Goal: Task Accomplishment & Management: Complete application form

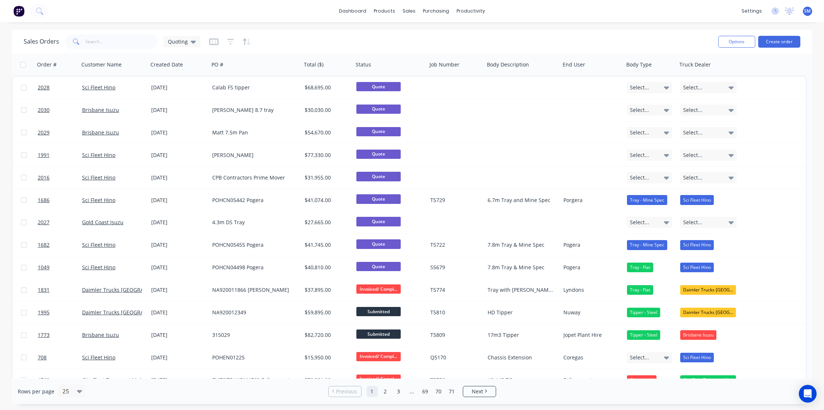
click at [318, 37] on div "Sales Orders Quoting" at bounding box center [368, 42] width 688 height 18
click at [778, 42] on button "Create order" at bounding box center [779, 42] width 42 height 12
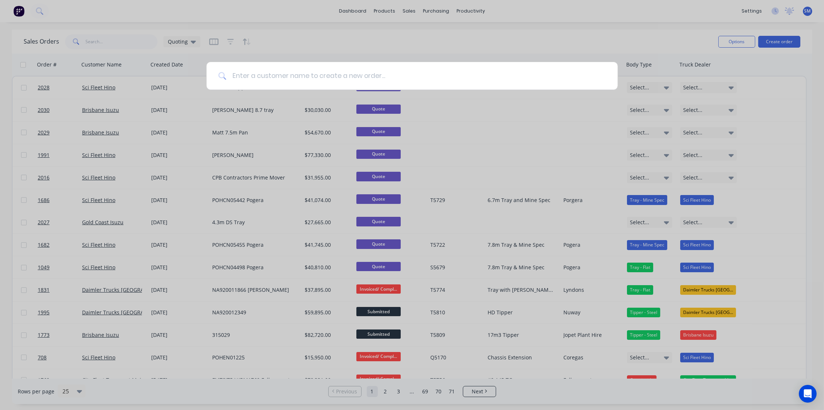
type input "O"
type input "Q"
drag, startPoint x: 477, startPoint y: 41, endPoint x: 642, endPoint y: 36, distance: 165.2
click at [477, 41] on div at bounding box center [412, 205] width 824 height 410
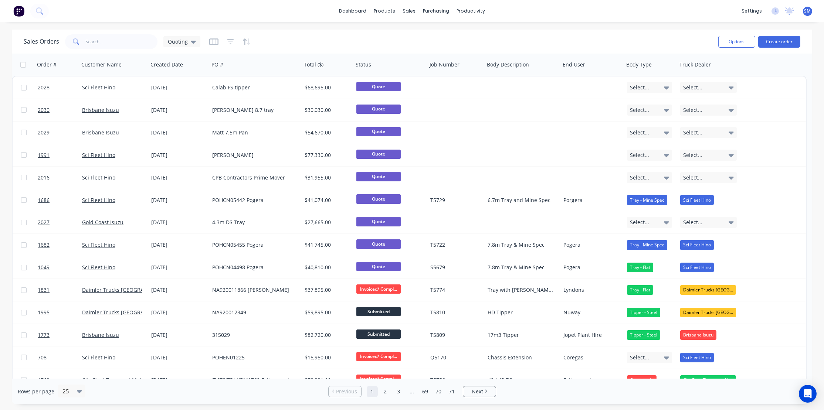
click at [618, 43] on div "Sales Orders Quoting" at bounding box center [368, 42] width 688 height 18
click at [659, 7] on div "dashboard products sales purchasing productivity dashboard products Product Cat…" at bounding box center [412, 11] width 824 height 22
click at [304, 40] on div "Sales Orders Quoting" at bounding box center [368, 42] width 688 height 18
click at [490, 47] on div "Sales Orders Quoting" at bounding box center [368, 42] width 688 height 18
click at [434, 33] on div "Sales Orders" at bounding box center [436, 35] width 30 height 7
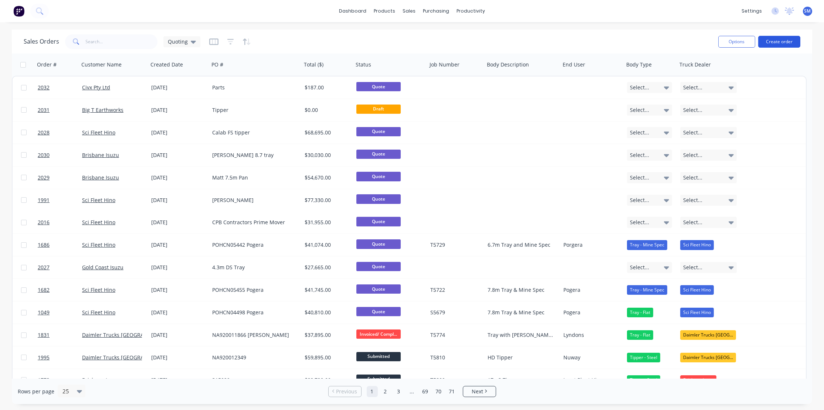
click at [784, 40] on button "Create order" at bounding box center [779, 42] width 42 height 12
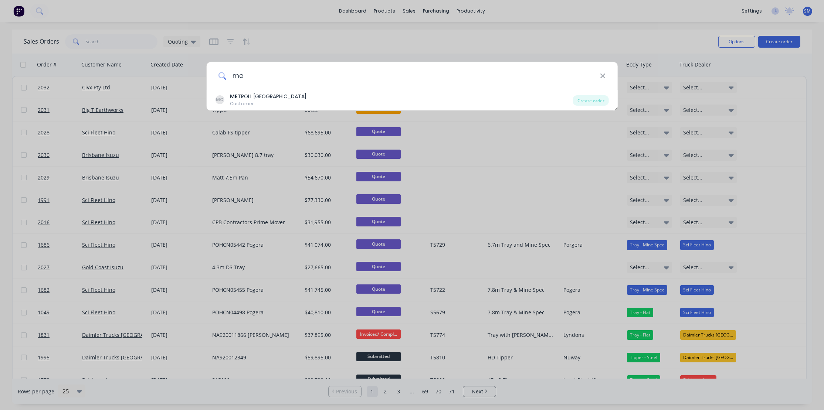
type input "m"
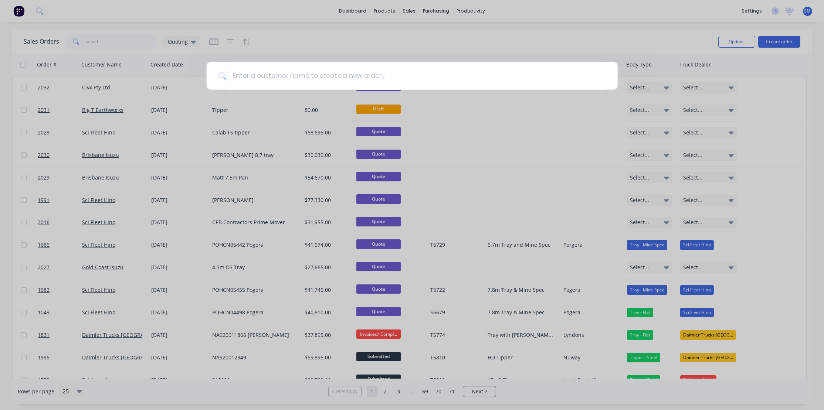
click at [530, 143] on div at bounding box center [412, 205] width 824 height 410
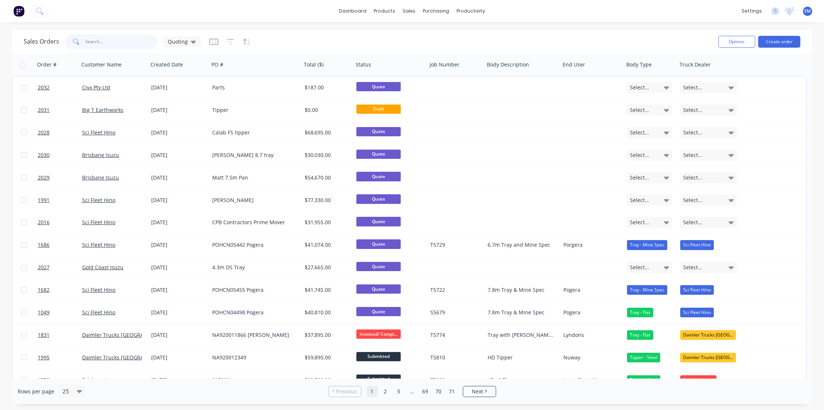
click at [106, 41] on input "text" at bounding box center [122, 41] width 72 height 15
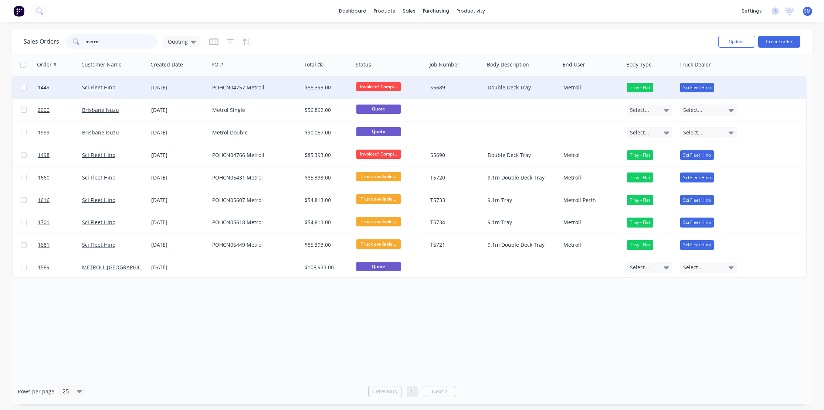
type input "metrol"
click at [221, 87] on div "POHCN04757 Metroll" at bounding box center [253, 87] width 82 height 7
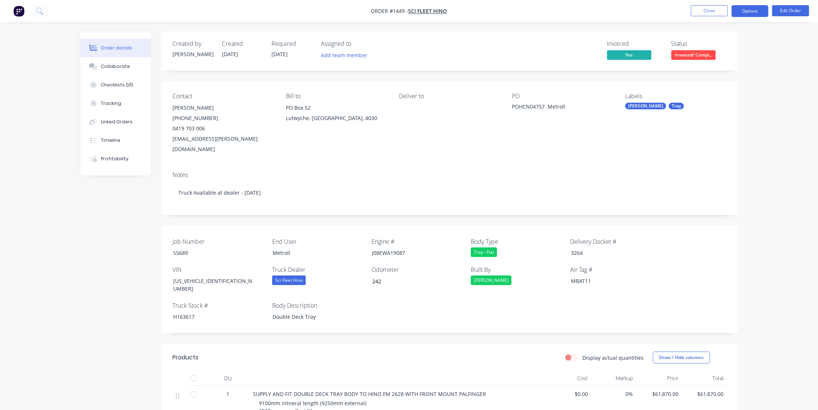
click at [757, 10] on button "Options" at bounding box center [750, 11] width 37 height 12
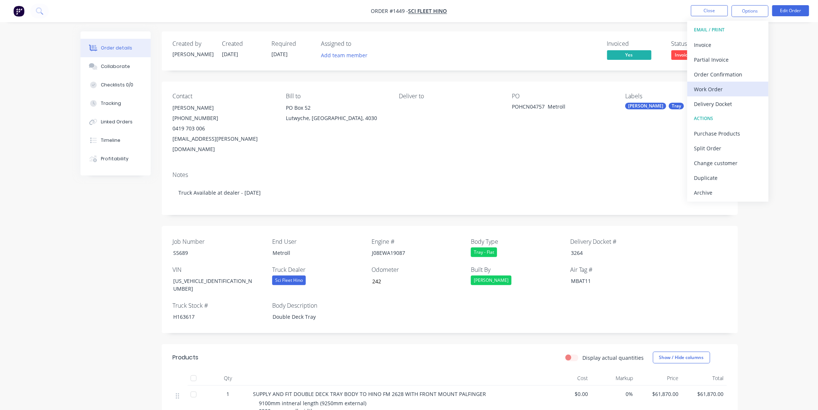
click at [710, 89] on div "Work Order" at bounding box center [728, 89] width 68 height 11
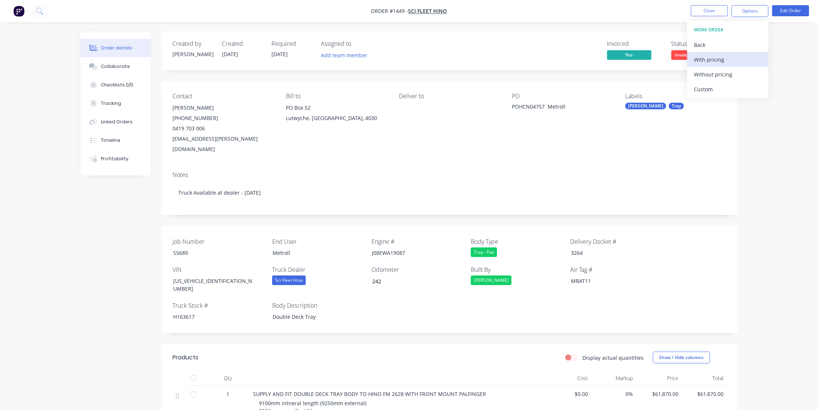
click at [710, 62] on div "With pricing" at bounding box center [728, 59] width 68 height 11
click at [392, 144] on div "Contact Nick O'Brien (07) 3722 2810 0419 703 006 nick.obrien@scifleethino.com.a…" at bounding box center [450, 124] width 576 height 84
click at [127, 14] on nav "Order #1449 - Sci Fleet Hino Close Options Edit Order" at bounding box center [409, 11] width 818 height 22
click at [132, 11] on nav "Order #1449 - Sci Fleet Hino Close Options Edit Order" at bounding box center [409, 11] width 818 height 22
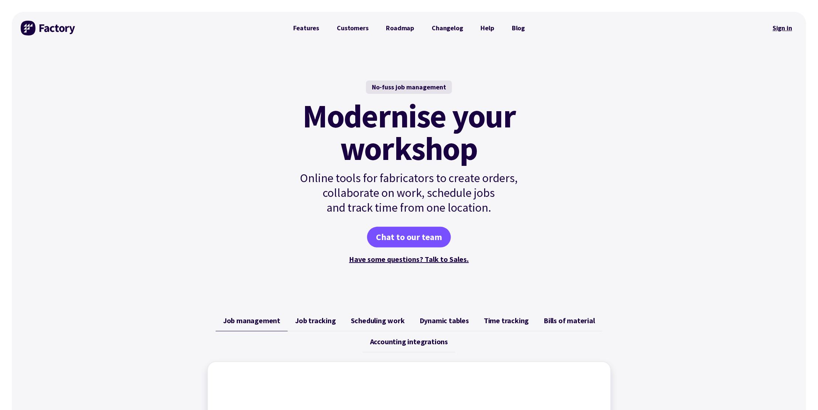
click at [783, 28] on link "Sign in" at bounding box center [783, 28] width 30 height 17
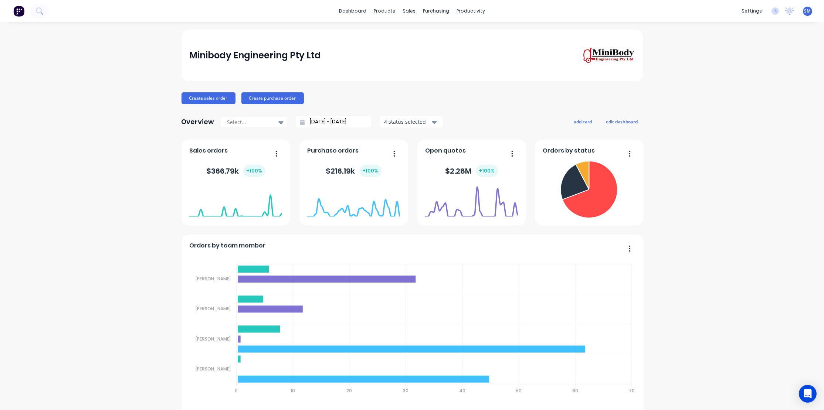
click at [381, 101] on div "Create sales order Create purchase order" at bounding box center [411, 98] width 461 height 12
click at [434, 35] on div "Sales Orders" at bounding box center [434, 35] width 30 height 7
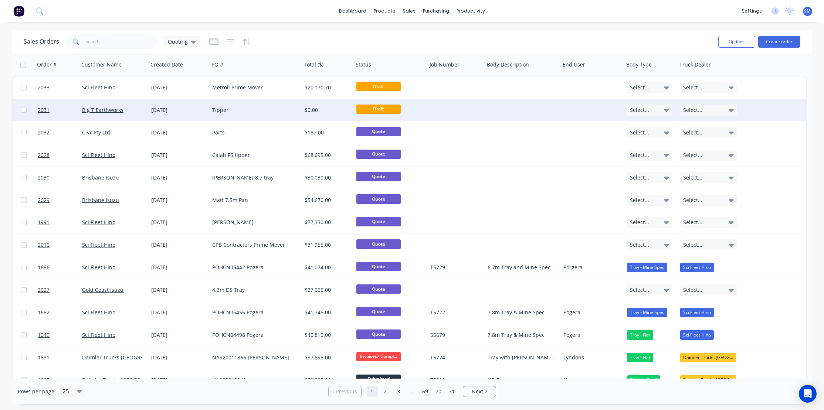
click at [151, 109] on div "[DATE]" at bounding box center [178, 109] width 55 height 7
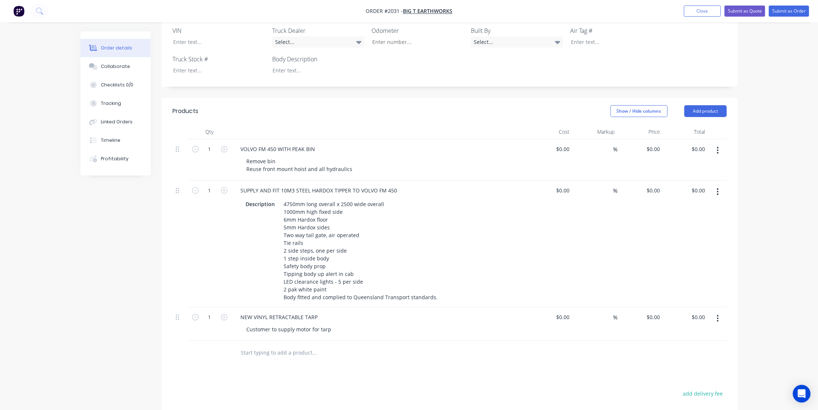
scroll to position [235, 0]
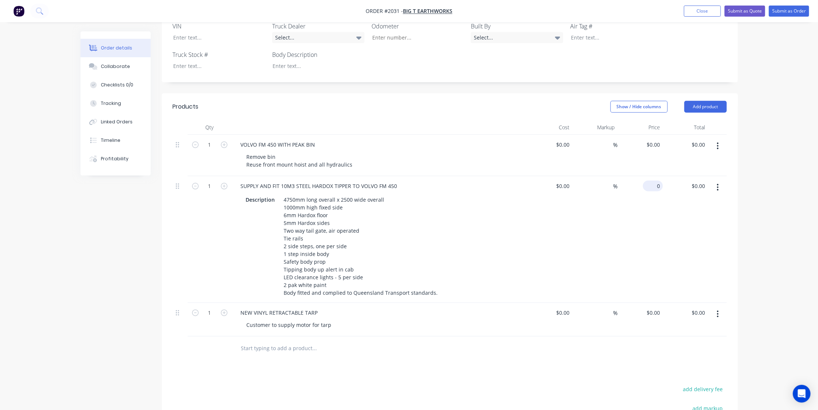
click at [657, 181] on input "0" at bounding box center [654, 186] width 17 height 11
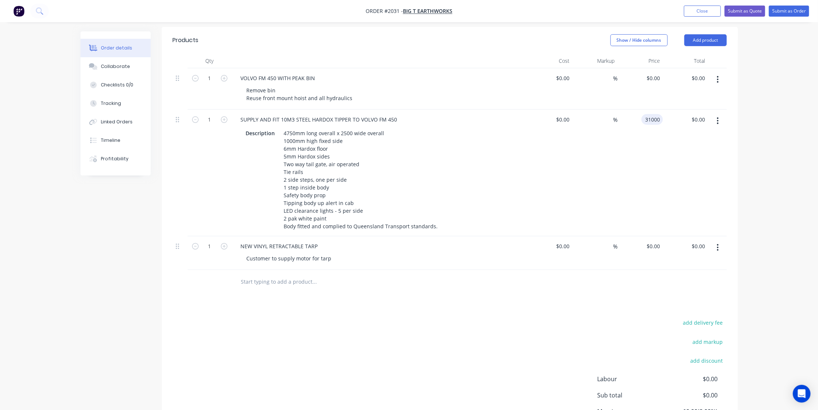
scroll to position [302, 0]
type input "$31,000.00"
drag, startPoint x: 660, startPoint y: 233, endPoint x: 671, endPoint y: 247, distance: 18.2
click at [660, 240] on input "0" at bounding box center [654, 245] width 17 height 11
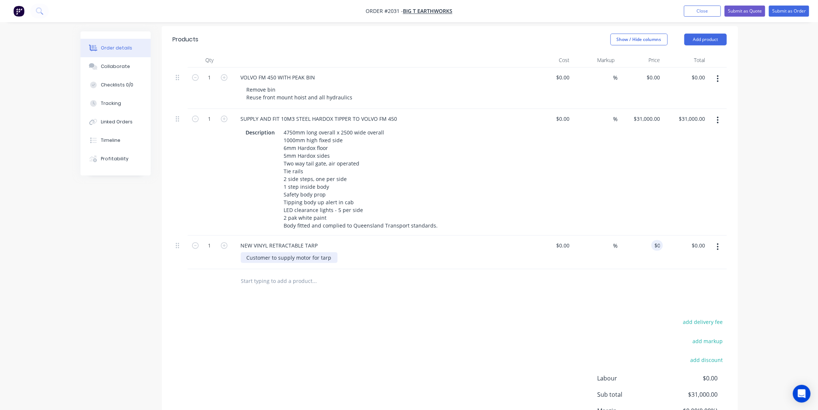
click at [333, 252] on div "Customer to supply motor for tarp" at bounding box center [289, 257] width 97 height 11
click at [331, 252] on div "Customer to supply motor for tarp" at bounding box center [289, 257] width 97 height 11
click at [658, 240] on input "0" at bounding box center [654, 245] width 17 height 11
type input "$0.00"
click at [334, 252] on div "Customer to supply motor for tarp" at bounding box center [289, 257] width 97 height 11
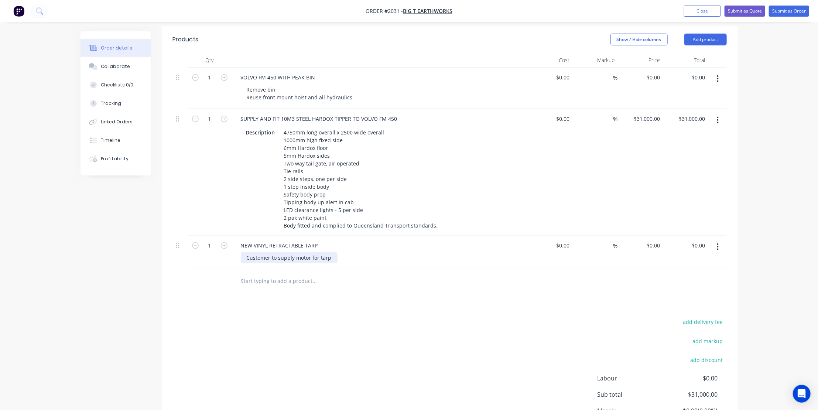
click at [332, 252] on div "Customer to supply motor for tarp" at bounding box center [289, 257] width 97 height 11
click at [657, 240] on input "$0.00" at bounding box center [654, 245] width 17 height 11
type input "0"
type input "$0.00"
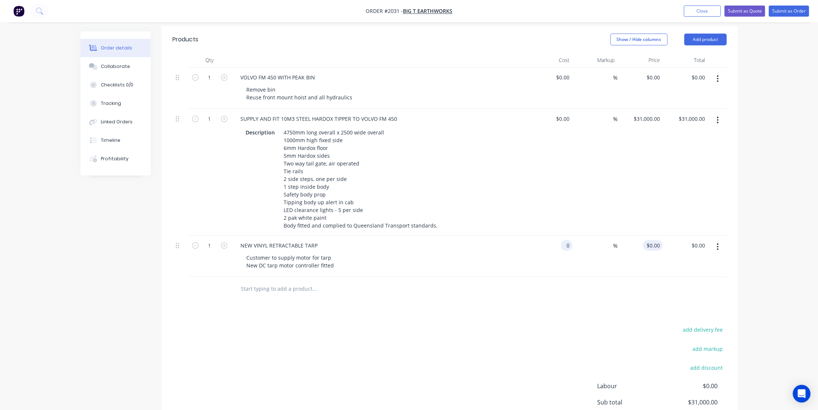
type input "0"
type input "$0.00"
type input "0"
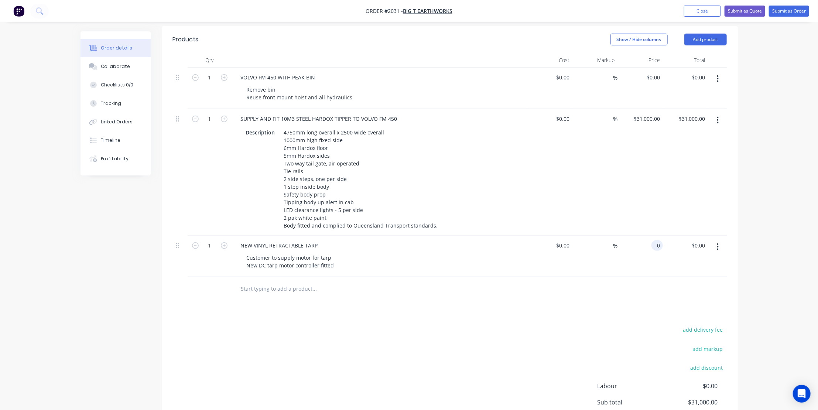
type input "0"
type input "$0.00"
type input "0"
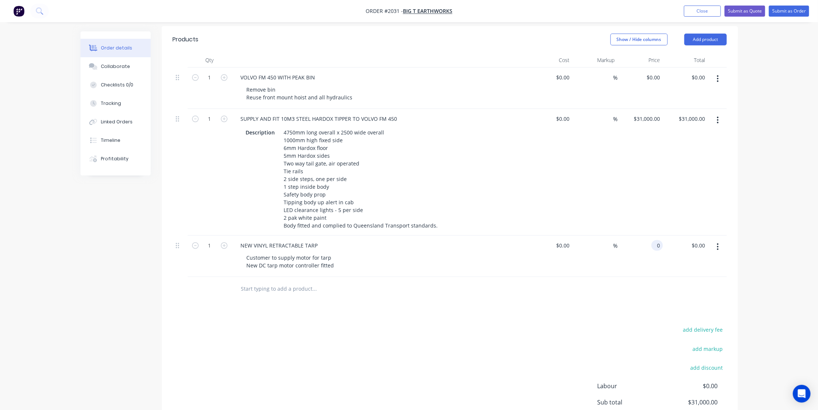
type input "$0.00"
type input "0"
type input "$0.00"
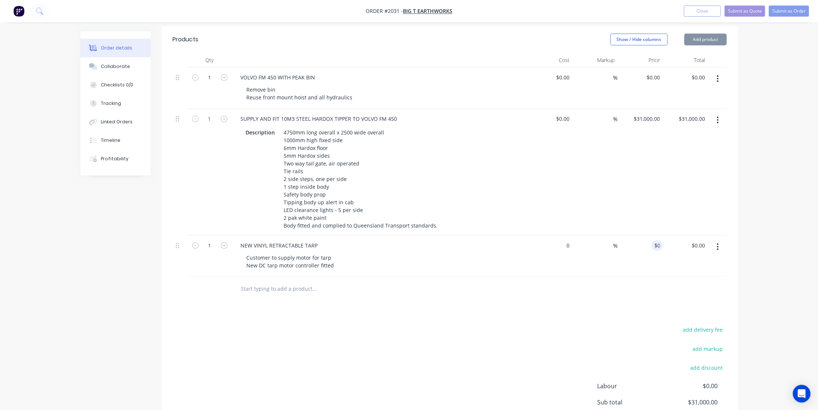
type input "$0.00"
type input "0"
type input "$0.00"
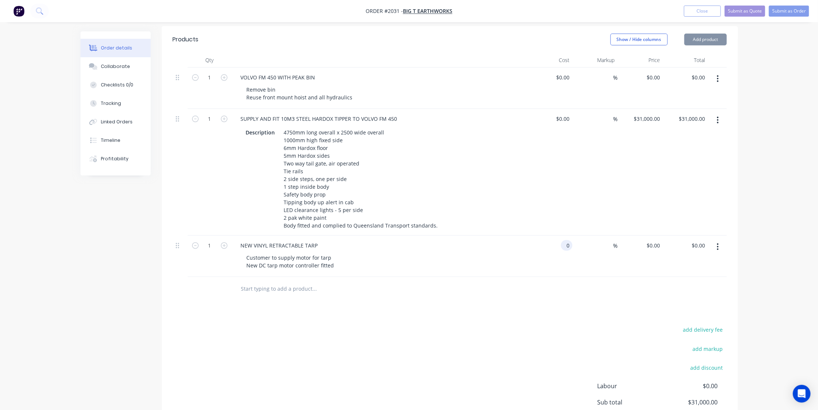
type input "0"
type input "$0.00"
click at [564, 240] on input "0" at bounding box center [568, 245] width 8 height 11
type input "$0.00"
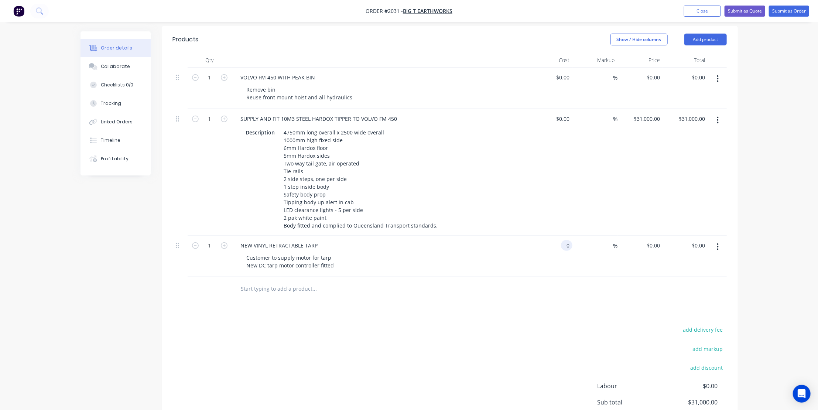
type input "0"
type input "$0.00"
type input "0"
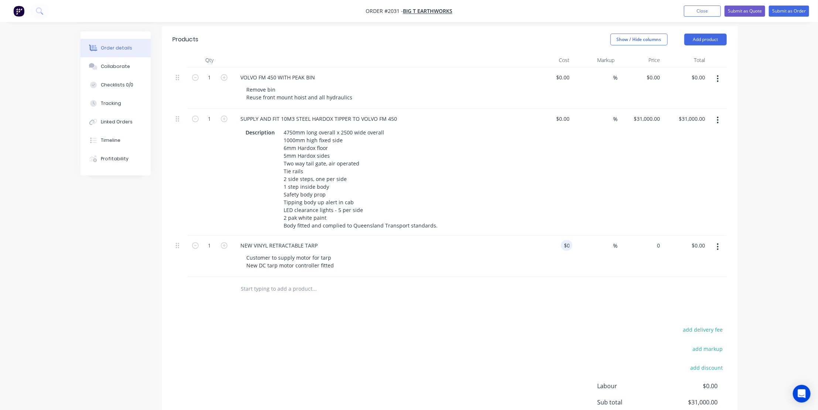
type input "0"
type input "$0.00"
type input "0"
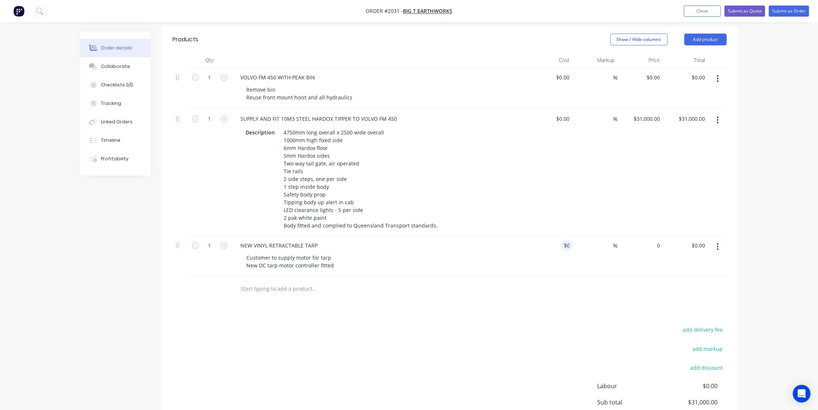
type input "$0.00"
type input "0"
type input "04"
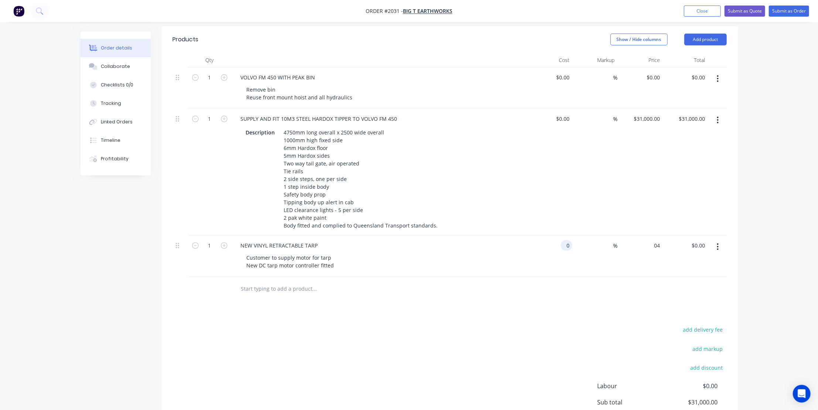
type input "$0.00"
type input "04"
type input "0"
type input "$4.00"
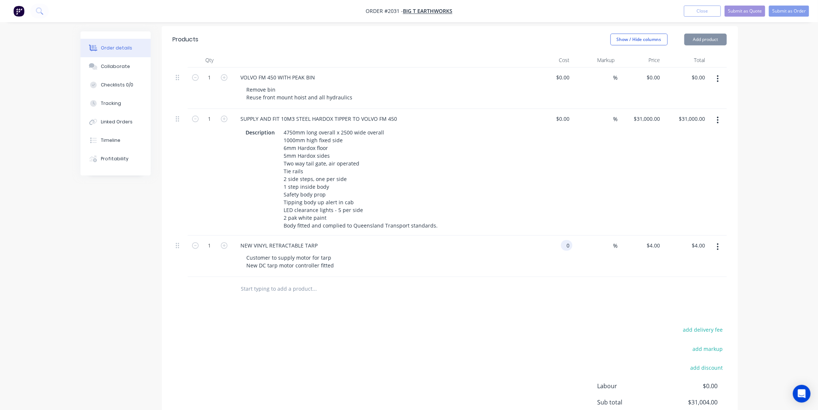
type input "$0.00"
type input "4"
type input "0"
type input "$4.00"
type input "$0.00"
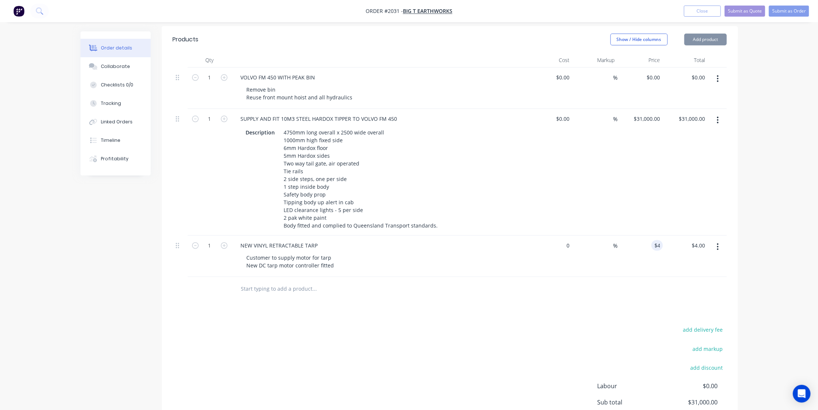
type input "4"
type input "5"
type input "-20"
type input "4"
type input "$5.00"
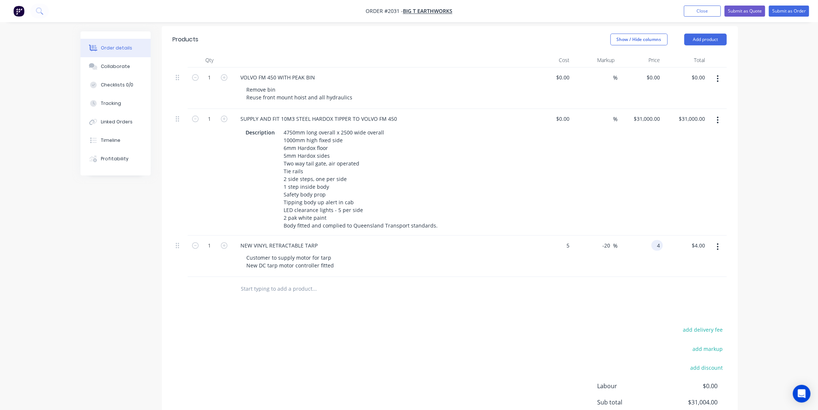
type input "4"
type input "5"
type input "$4.00"
type input "$50.00"
type input "4"
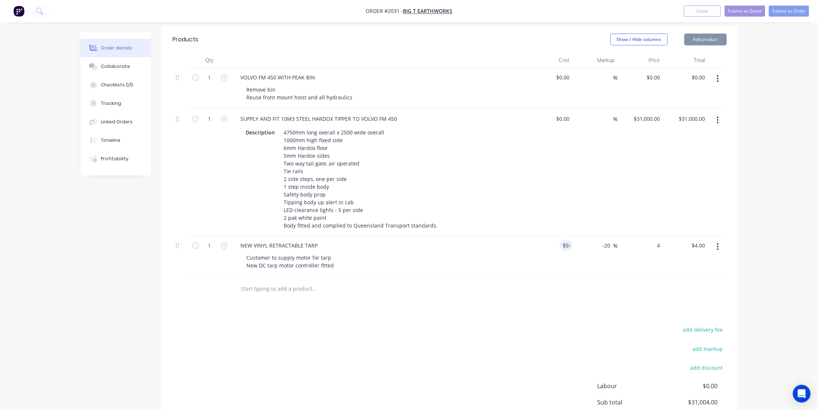
type input "50"
type input "-92"
type input "40"
type input "$50.00"
type input "40"
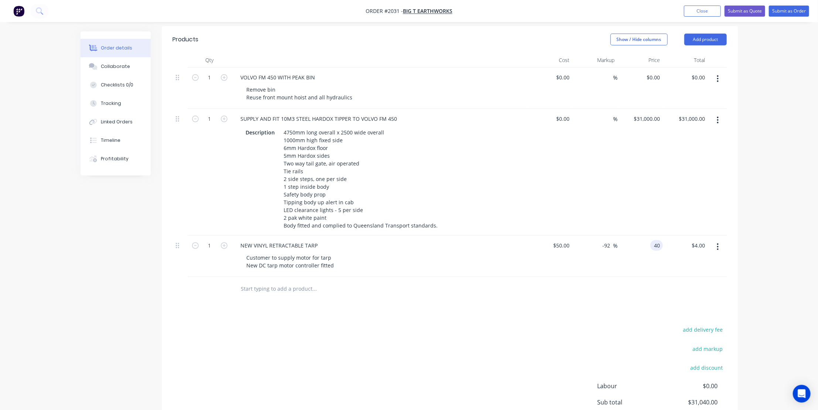
type input "50"
type input "-20"
type input "$40.00"
type input "$50.00"
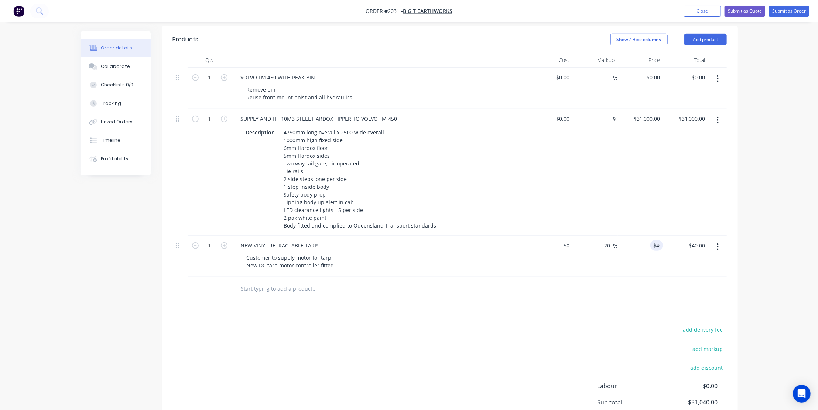
type input "40"
type input "50"
type input "$40.00"
type input "$50.00"
type input "40"
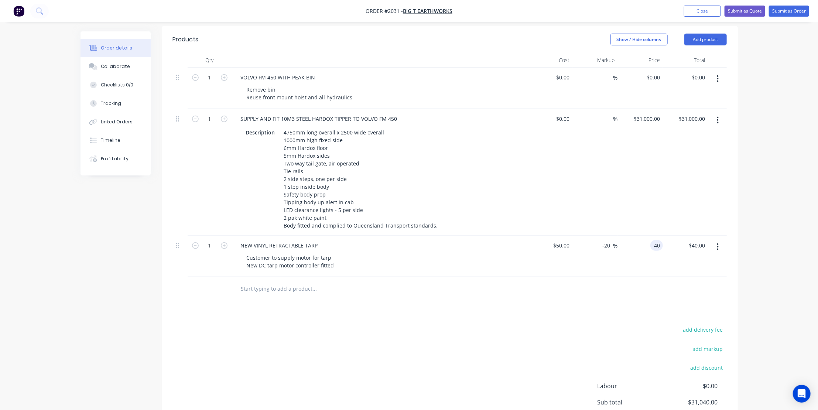
type input "50"
type input "$40.00"
type input "$50.00"
type input "40"
type input "50"
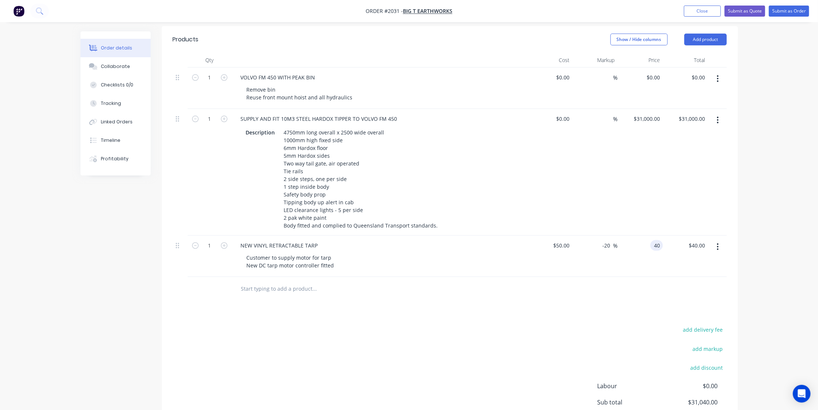
type input "$40.00"
type input "$50.00"
type input "40"
type input "50"
type input "$40.00"
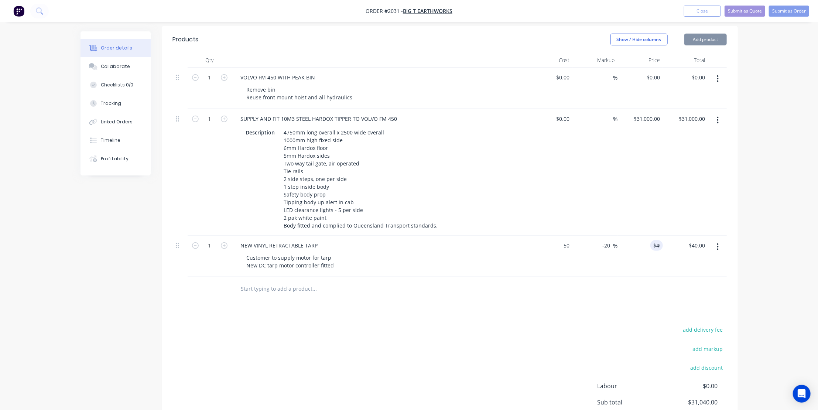
type input "$50.00"
type input "40"
type input "50"
type input "$40.00"
type input "$50.00"
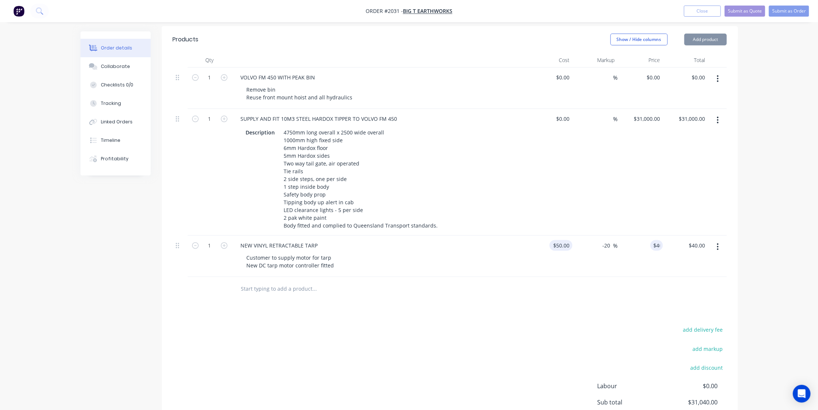
type input "40"
type input "50"
type input "$40.00"
type input "$50.00"
type input "40"
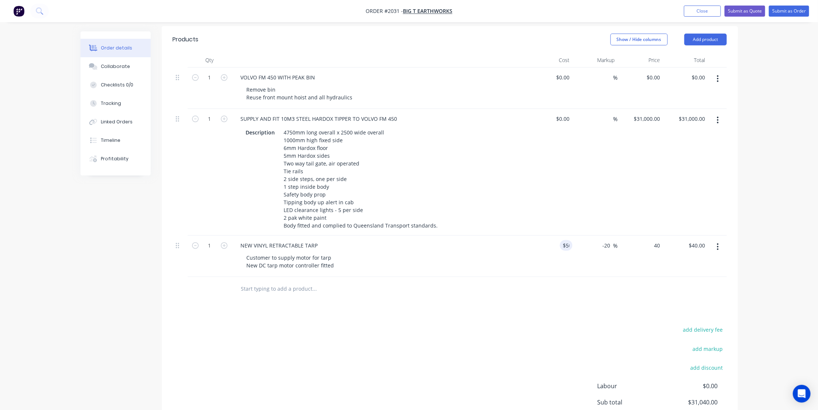
type input "50"
type input "$40.00"
type input "$50.00"
type input "40"
click at [562, 240] on div "$50.00 50" at bounding box center [566, 245] width 13 height 11
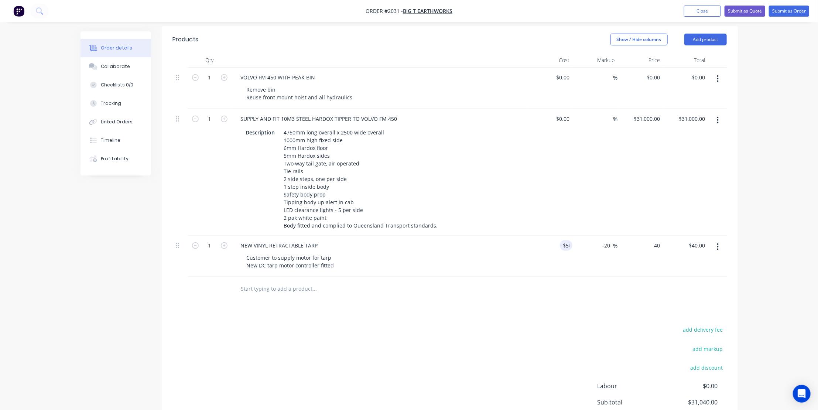
type input "50"
type input "$40.00"
type input "$50.00"
type input "40"
type input "50"
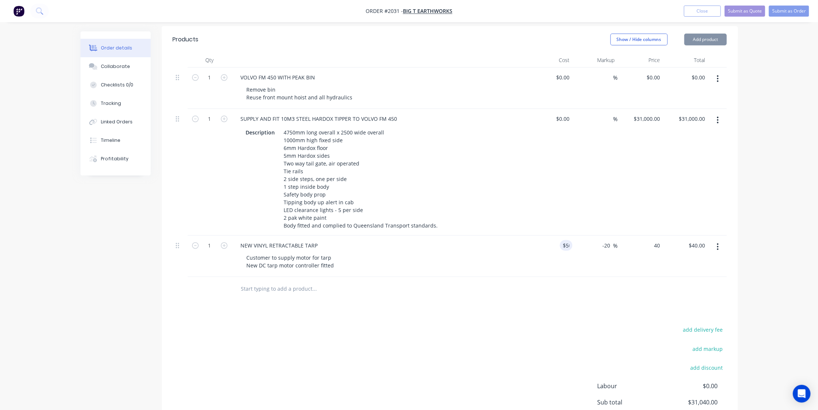
type input "$40.00"
type input "$50.00"
type input "40"
type input "50"
type input "$40.00"
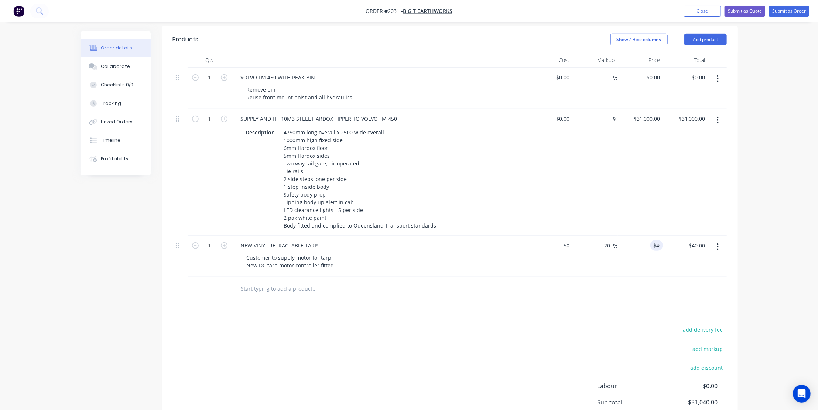
type input "$50.00"
type input "40"
type input "50"
type input "$40.00"
type input "$50.00"
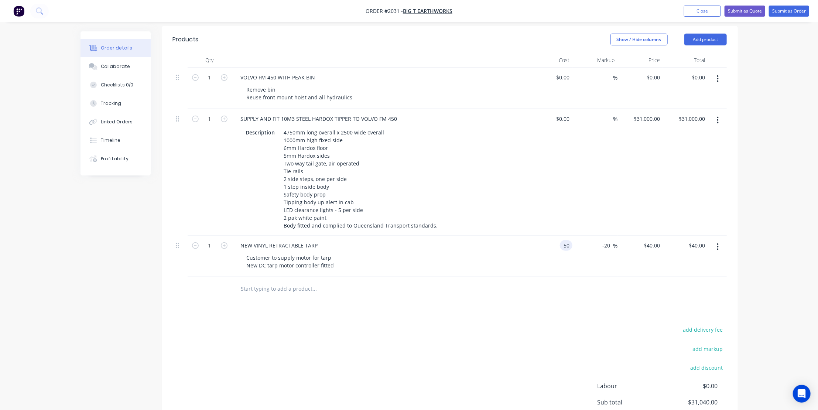
type input "40"
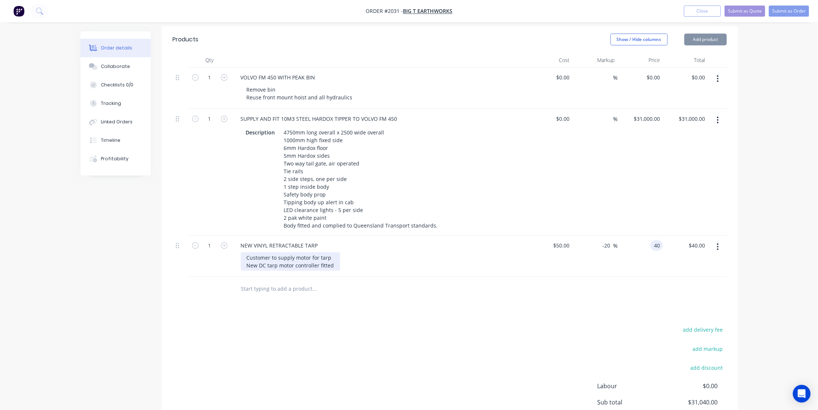
type input "50"
type input "$40.00"
type input "$50.00"
type input "$40.00"
drag, startPoint x: 283, startPoint y: 248, endPoint x: 274, endPoint y: 231, distance: 18.7
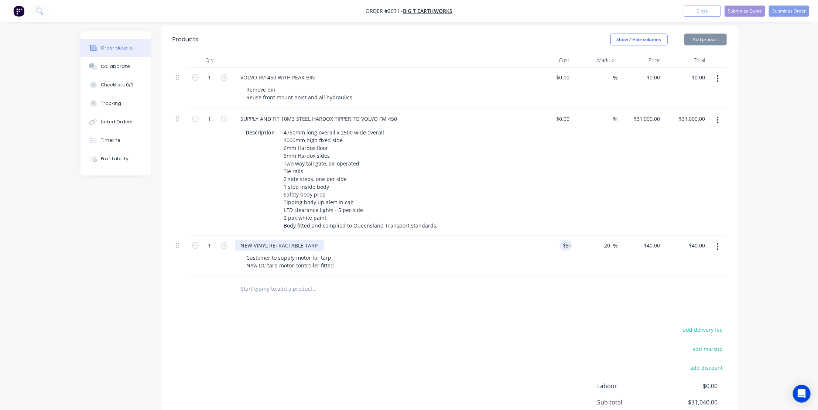
click at [283, 252] on div "Customer to supply motor for tarp New DC tarp motor controller fitted" at bounding box center [290, 261] width 99 height 18
type input "$50.00"
type input "40"
type input "$50.00"
type input "$40.00"
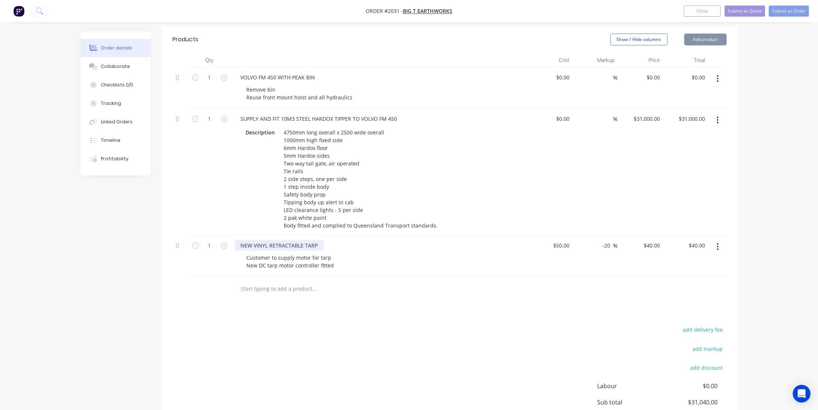
click at [275, 240] on div "NEW VINYL RETRACTABLE TARP" at bounding box center [279, 245] width 89 height 11
type input "$50.00"
type input "40"
type input "$50.00"
type input "40"
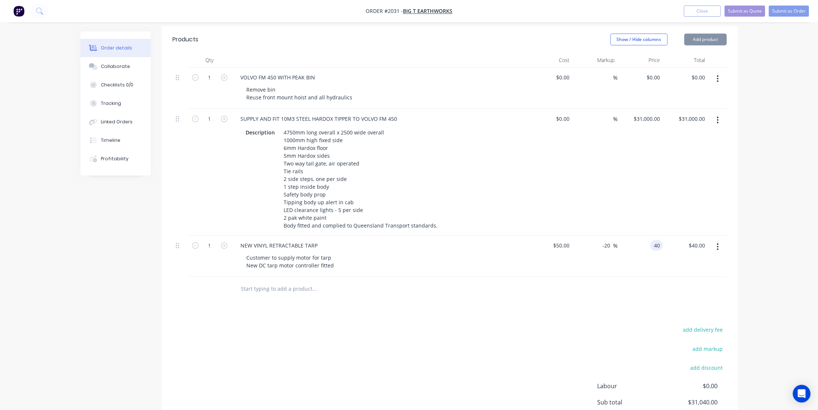
click at [297, 175] on div "4750mm long overall x 2500 wide overall 1000mm high fixed side 6mm Hardox floor…" at bounding box center [361, 179] width 160 height 104
type input "$50.00"
type input "40"
type input "50"
type input "$40.00"
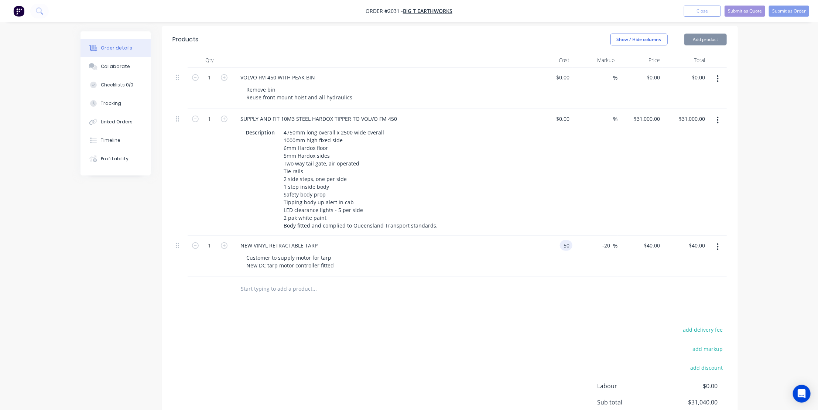
type input "$50.00"
type input "40"
type input "$50.00"
type input "40"
type input "$50.00"
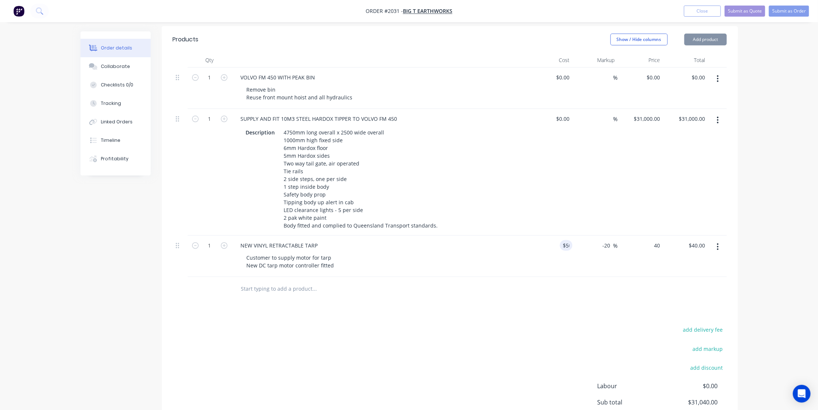
type input "40"
type input "$50.00"
type input "40"
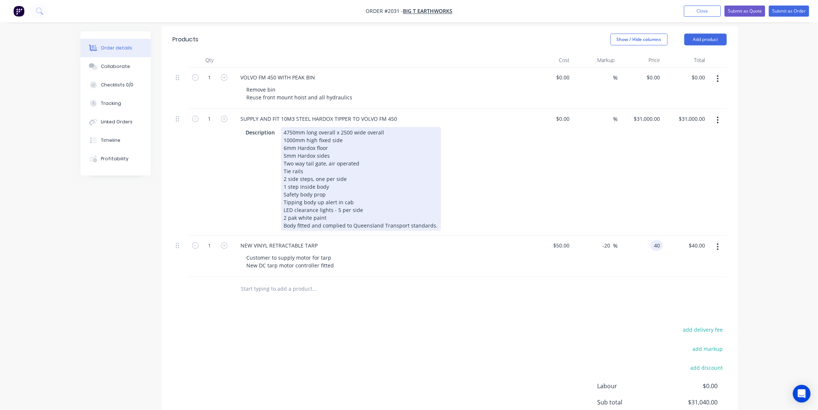
type input "$50.00"
type input "40"
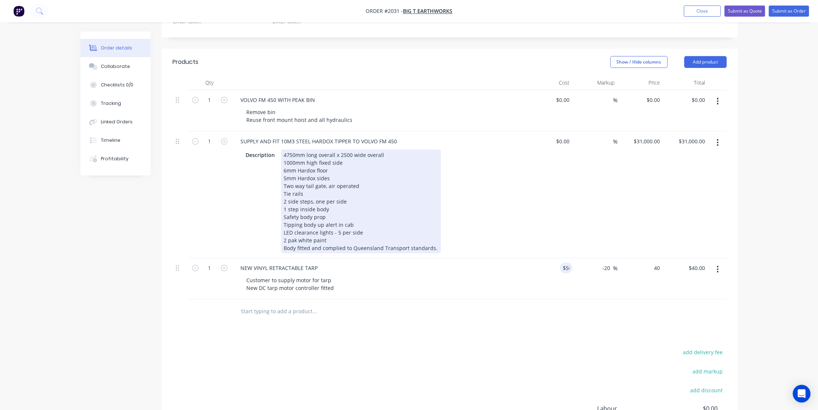
type input "50"
type input "$40.00"
type input "$50.00"
type input "40"
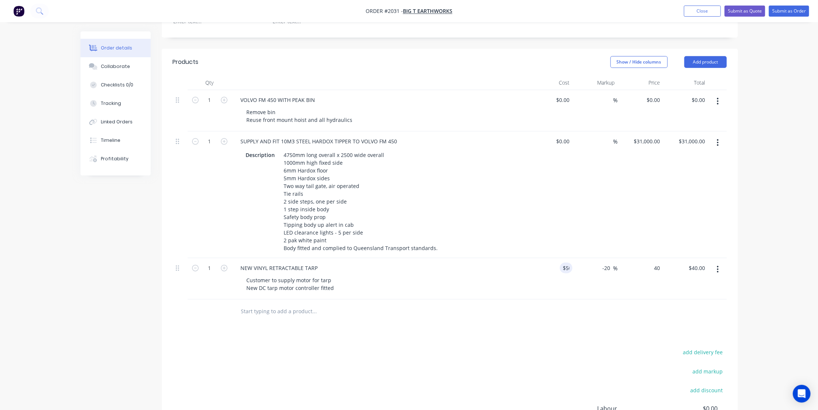
scroll to position [269, 0]
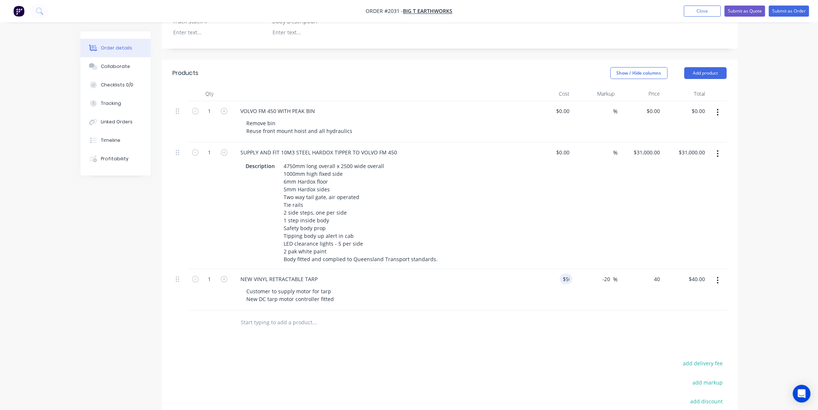
type input "50"
type input "$40.00"
type input "$50.00"
type input "40"
type input "50"
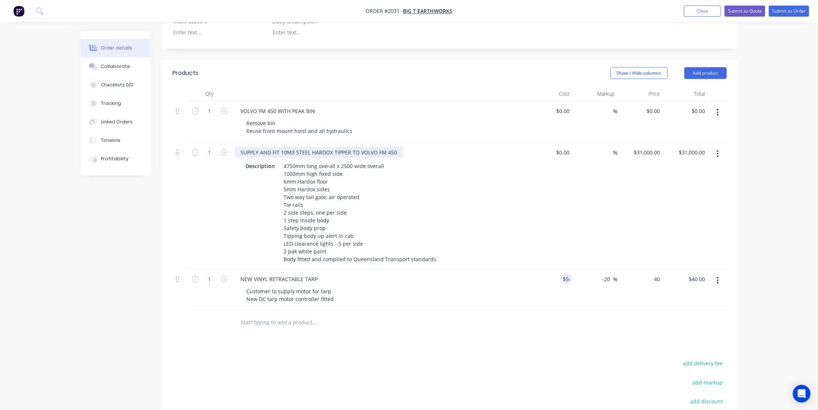
type input "$40.00"
type input "$50.00"
type input "40"
type input "50"
type input "$40.00"
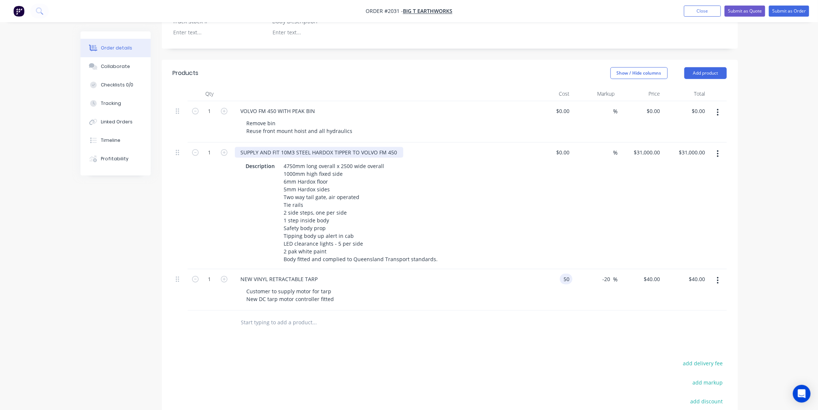
type input "$50.00"
type input "40"
type input "50"
type input "$40.00"
click at [315, 147] on div "SUPPLY AND FIT 10M3 STEEL HARDOX TIPPER TO VOLVO FM 450" at bounding box center [319, 152] width 168 height 11
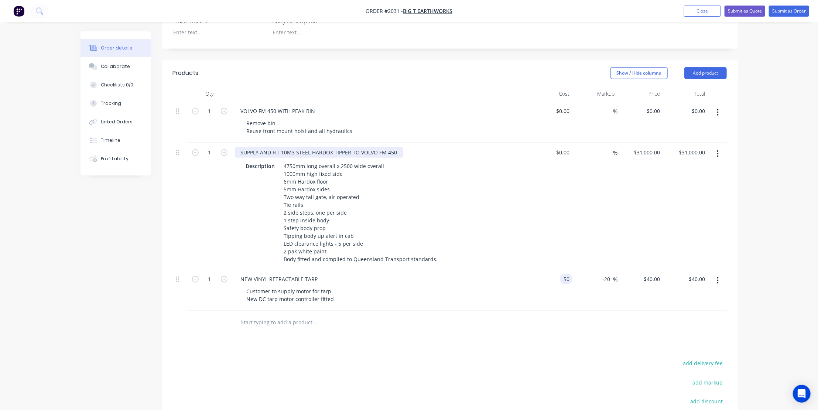
type input "$50.00"
type input "40"
type input "50"
type input "$40.00"
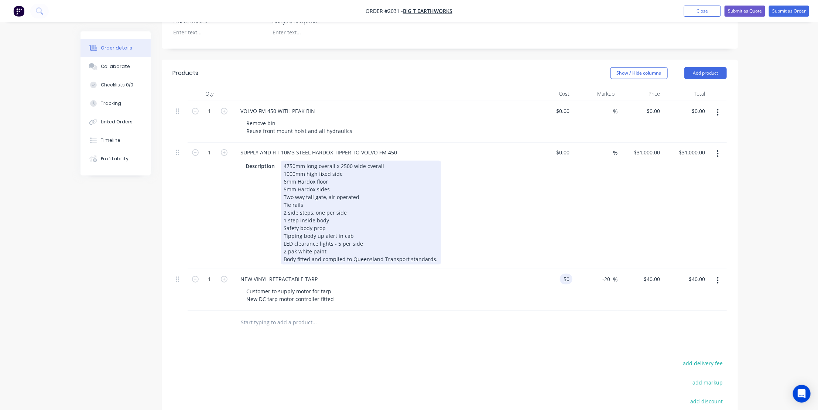
type input "$50.00"
type input "40"
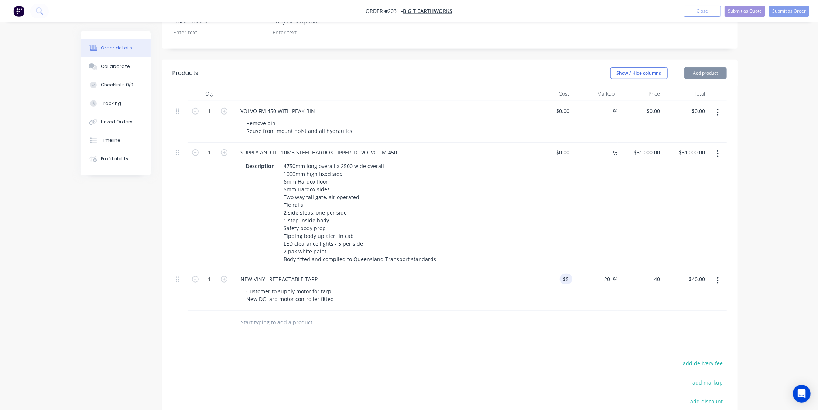
type input "50"
type input "$40.00"
type input "$50.00"
type input "40"
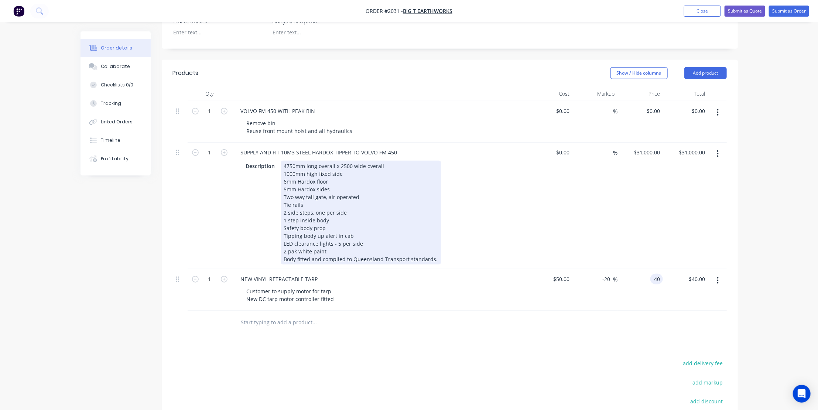
type input "50"
type input "$40.00"
click at [327, 188] on div "4750mm long overall x 2500 wide overall 1000mm high fixed side 6mm Hardox floor…" at bounding box center [361, 213] width 160 height 104
type input "$50.00"
type input "40"
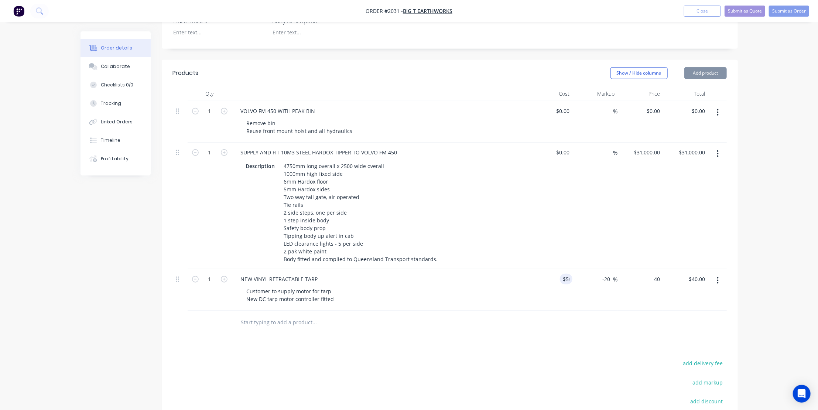
type input "50"
type input "$40.00"
type input "$50.00"
type input "40"
type input "50"
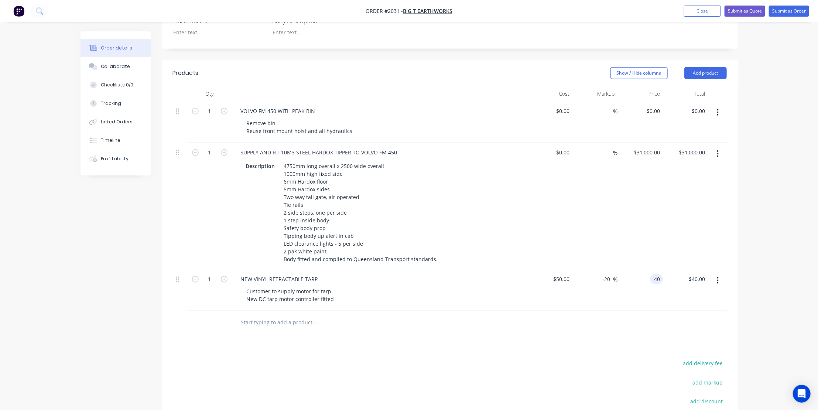
type input "$40.00"
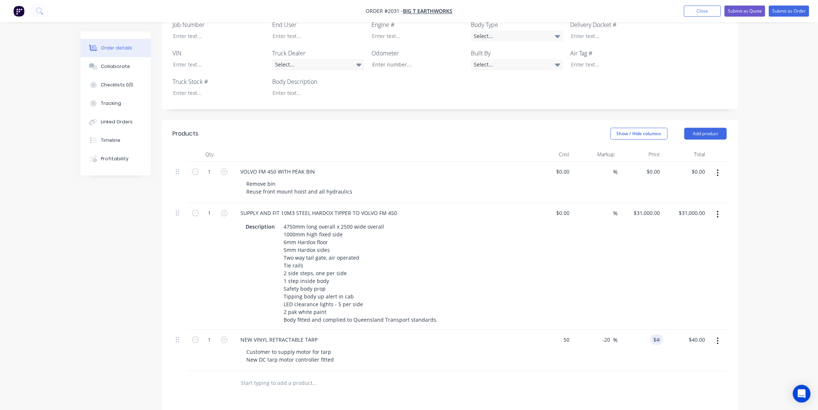
type input "$50.00"
type input "40"
type input "50"
type input "$40.00"
type input "$50.00"
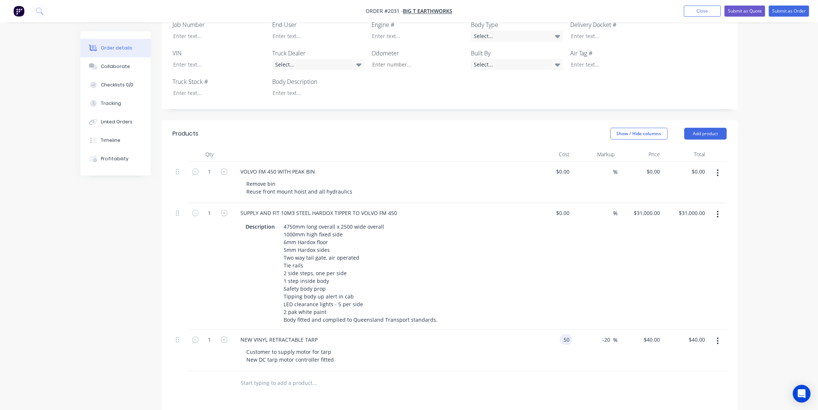
type input "40"
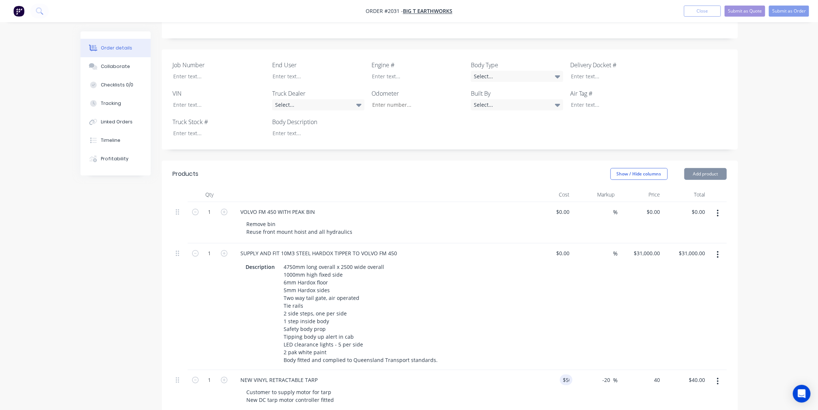
type input "50"
type input "$40.00"
type input "$50.00"
type input "40"
type input "50"
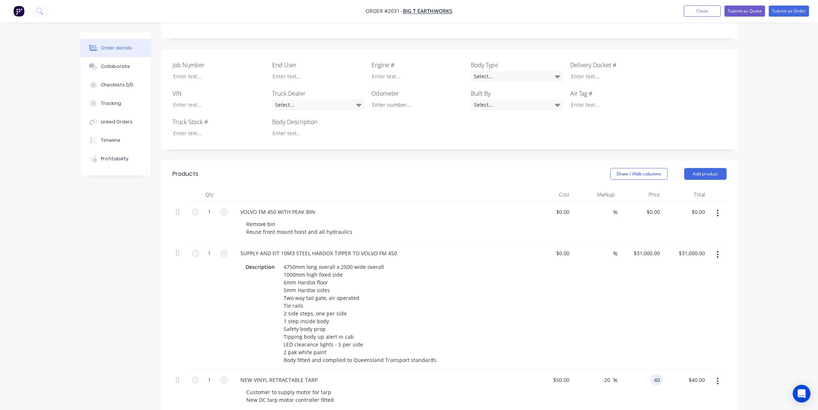
type input "$40.00"
type input "$50.00"
type input "40"
type input "50"
click at [754, 8] on button "Submit as Quote" at bounding box center [745, 11] width 41 height 11
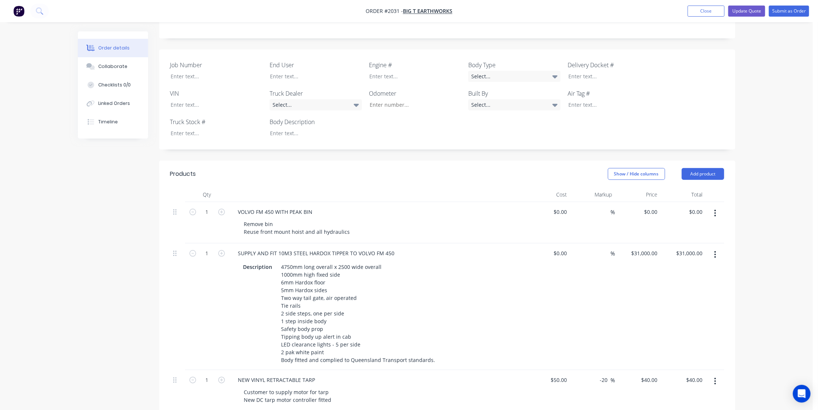
scroll to position [0, 0]
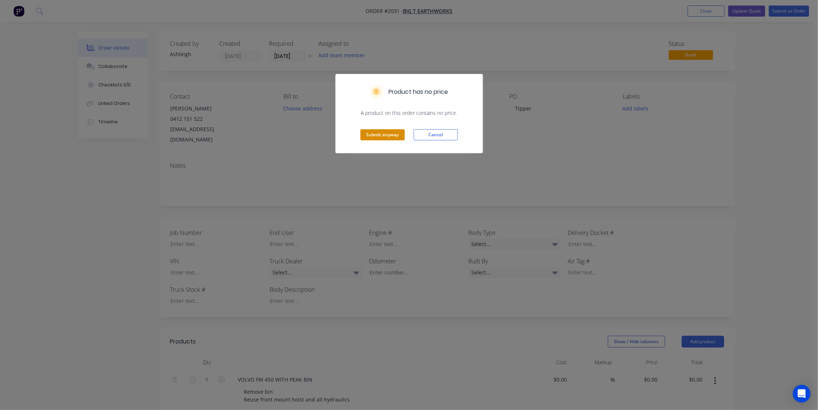
click at [372, 133] on button "Submit anyway" at bounding box center [383, 134] width 44 height 11
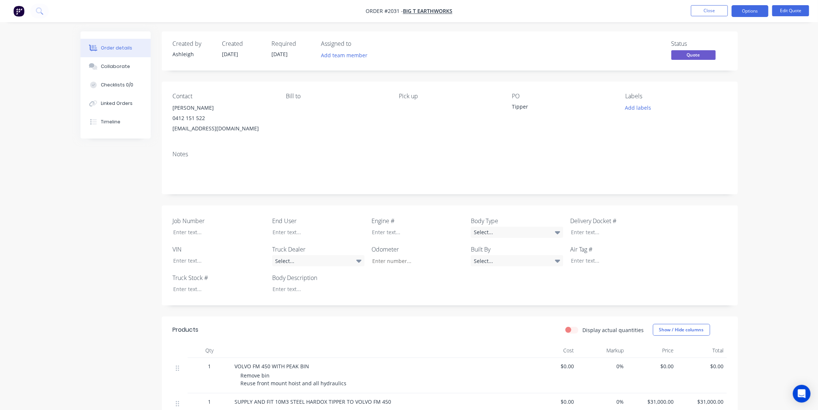
click at [768, 94] on div "Order details Collaborate Checklists 0/0 Linked Orders Timeline Order details C…" at bounding box center [409, 342] width 818 height 684
click at [707, 10] on button "Close" at bounding box center [709, 10] width 37 height 11
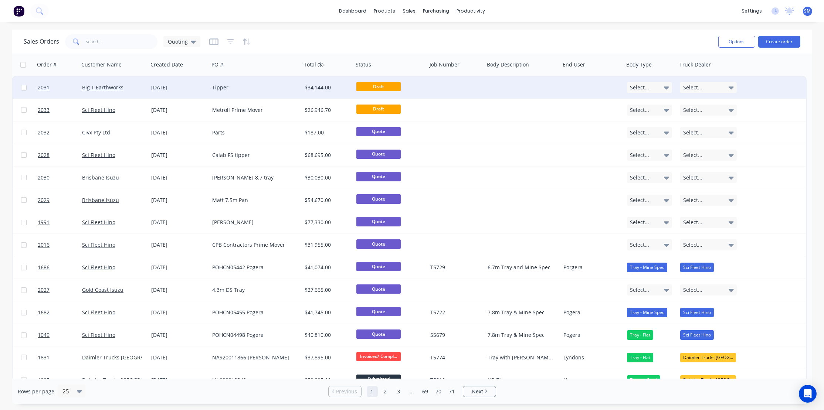
click at [158, 86] on div "[DATE]" at bounding box center [178, 87] width 55 height 7
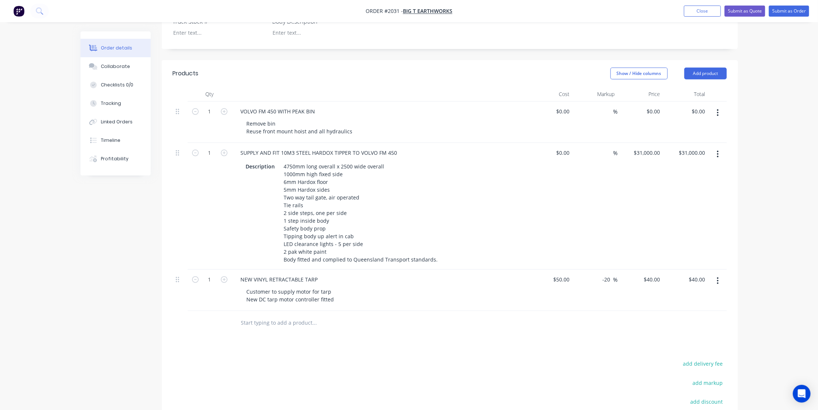
scroll to position [269, 0]
click at [563, 274] on input "50" at bounding box center [563, 279] width 20 height 11
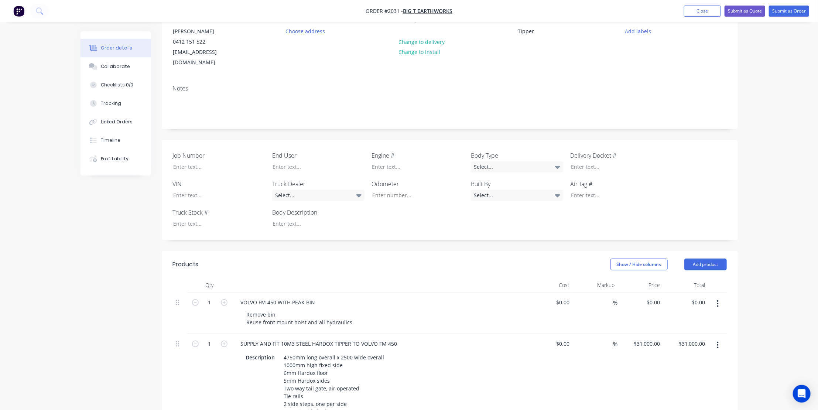
scroll to position [201, 0]
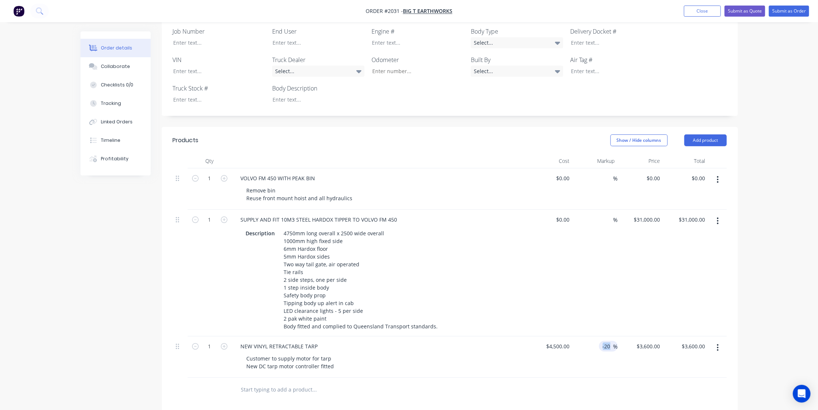
click at [613, 341] on div "-20 -20 %" at bounding box center [608, 346] width 19 height 11
drag, startPoint x: 648, startPoint y: 209, endPoint x: 653, endPoint y: 220, distance: 12.1
click at [649, 214] on input "31000" at bounding box center [648, 219] width 30 height 11
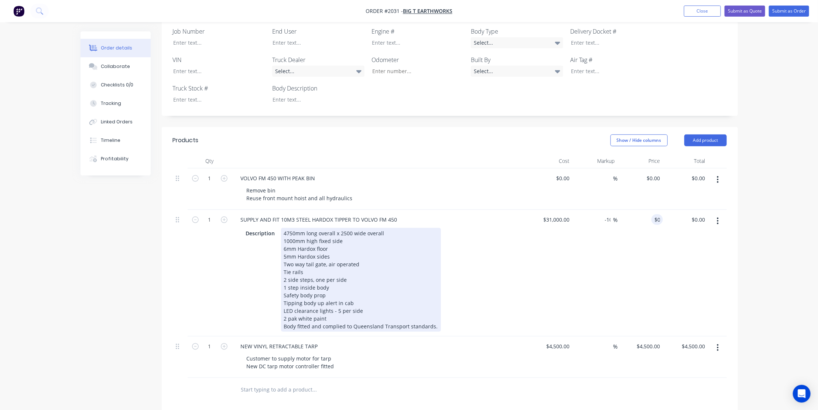
click at [348, 229] on div "4750mm long overall x 2500 wide overall 1000mm high fixed side 6mm Hardox floor…" at bounding box center [361, 280] width 160 height 104
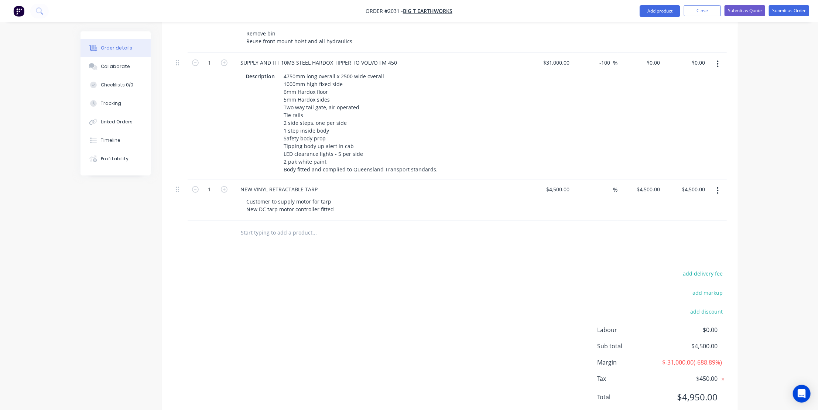
scroll to position [157, 0]
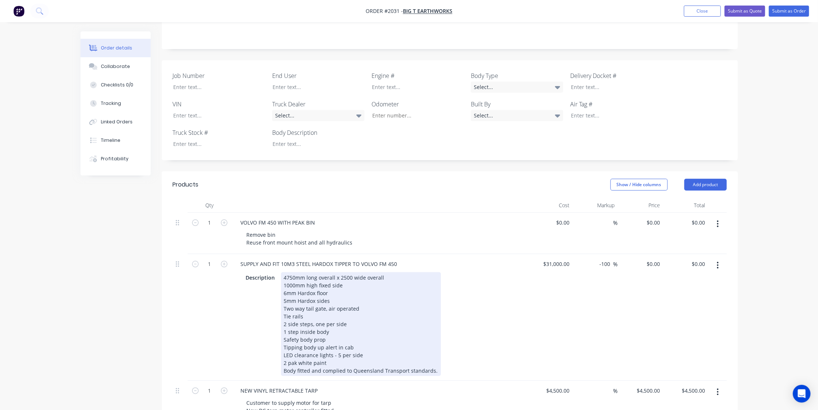
click at [349, 276] on div "4750mm long overall x 2500 wide overall 1000mm high fixed side 6mm Hardox floor…" at bounding box center [361, 324] width 160 height 104
click at [332, 284] on div "4750mm long overall x 2500 wide overall 1000mm high fixed side (to be confirmed…" at bounding box center [361, 324] width 160 height 104
click at [331, 292] on div "4750mm long overall x 2500 wide overall 1000mm high fixed side (to be confirmed…" at bounding box center [361, 324] width 160 height 104
click at [333, 288] on div "4750mm long overall x 2500 wide overall 1000mm high fixed side (to be confirmed…" at bounding box center [361, 324] width 160 height 104
click at [329, 282] on div "4750mm long overall x 2500 wide overall 1000mm high fixed side (to be confirmed…" at bounding box center [361, 324] width 160 height 104
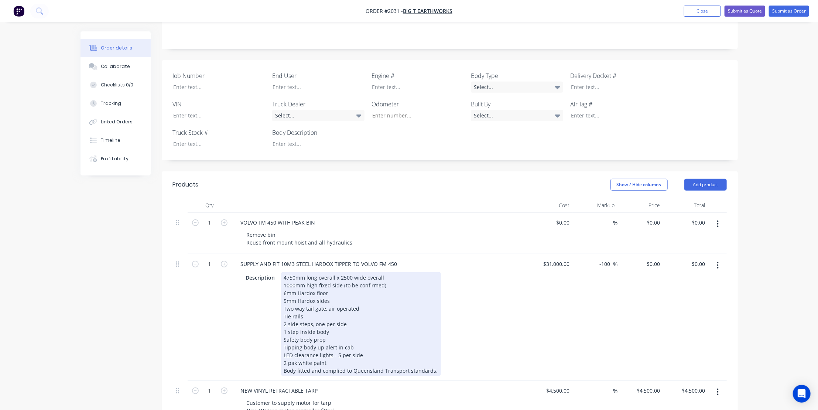
click at [335, 288] on div "4750mm long overall x 2500 wide overall 1000mm high fixed side (to be confirmed…" at bounding box center [361, 324] width 160 height 104
drag, startPoint x: 357, startPoint y: 298, endPoint x: 358, endPoint y: 303, distance: 5.7
click at [358, 299] on div "4750mm long overall x 2500 wide overall 1000mm high fixed side (to be confirmed…" at bounding box center [361, 324] width 160 height 104
click at [363, 300] on div "4750mm long overall x 2500 wide overall 1000mm high fixed side (to be confirmed…" at bounding box center [361, 324] width 160 height 104
click at [331, 290] on div "4750mm long overall x 2500 wide overall 1000mm high fixed side (to be confirmed…" at bounding box center [361, 324] width 160 height 104
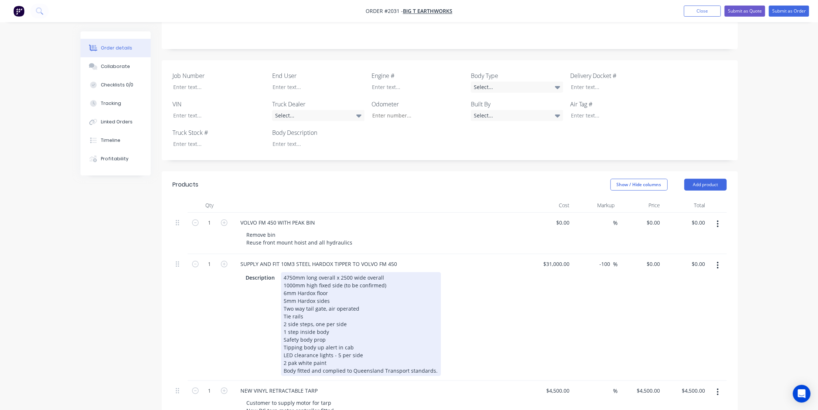
click at [328, 280] on div "4750mm long overall x 2500 wide overall 1000mm high fixed side (to be confirmed…" at bounding box center [361, 324] width 160 height 104
click at [333, 292] on div "4750mm long overall x 2500 wide overall 1000mm high fixed side (to be confirmed…" at bounding box center [361, 324] width 160 height 104
click at [362, 299] on div "4750mm long overall x 2500 wide overall 1000mm high fixed side (to be confirmed…" at bounding box center [361, 324] width 160 height 104
click at [307, 306] on div "4750mm long overall x 2500 wide overall 1000mm high fixed side (to be confirmed…" at bounding box center [361, 324] width 160 height 104
click at [355, 314] on div "4750mm long overall x 2500 wide overall 1000mm high fixed side (to be confirmed…" at bounding box center [361, 324] width 160 height 104
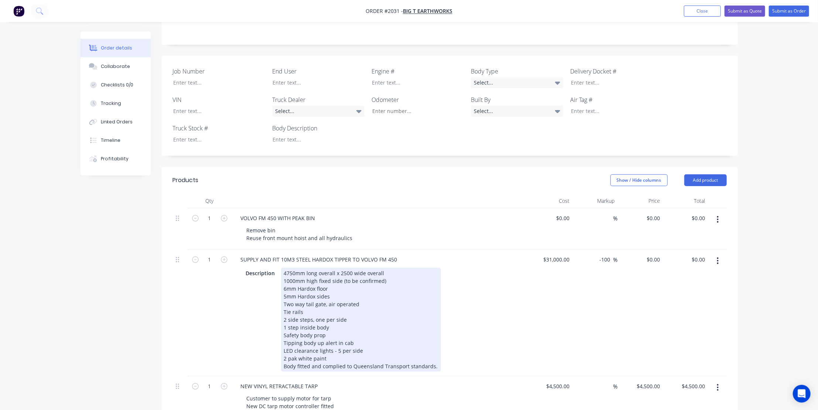
scroll to position [191, 0]
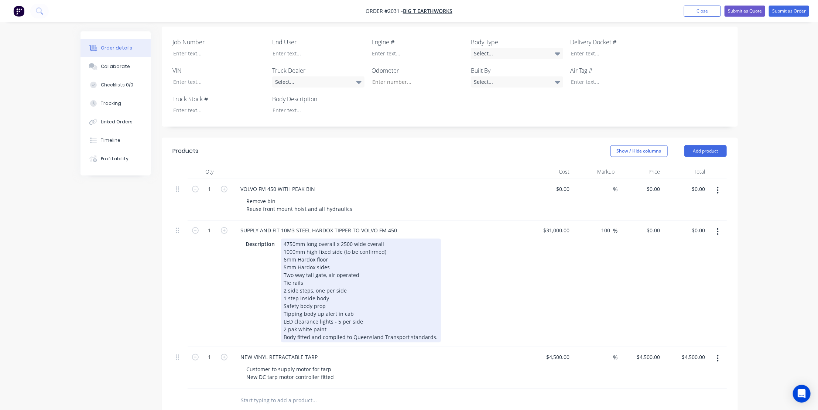
click at [330, 294] on div "4750mm long overall x 2500 wide overall 1000mm high fixed side (to be confirmed…" at bounding box center [361, 291] width 160 height 104
click at [353, 302] on div "4750mm long overall x 2500 wide overall 1000mm high fixed side (to be confirmed…" at bounding box center [361, 291] width 160 height 104
click at [364, 311] on div "4750mm long overall x 2500 wide overall 1000mm high fixed side (to be confirmed…" at bounding box center [361, 291] width 160 height 104
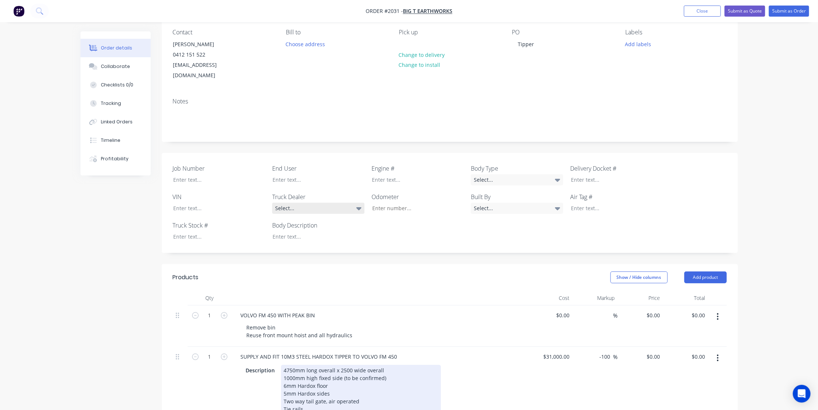
scroll to position [0, 0]
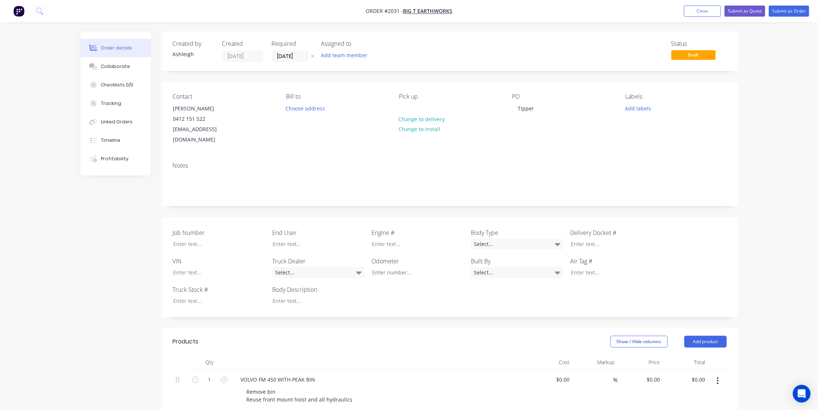
click at [778, 120] on div "Order details Collaborate Checklists 0/0 Tracking Linked Orders Timeline Profit…" at bounding box center [409, 396] width 818 height 792
click at [751, 9] on button "Submit as Quote" at bounding box center [745, 11] width 41 height 11
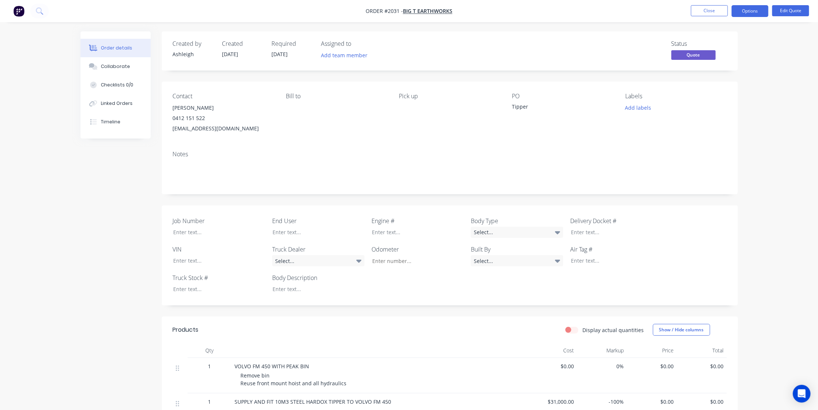
click at [524, 106] on div "Tipper" at bounding box center [558, 108] width 92 height 10
click at [768, 137] on div "Order details Collaborate Checklists 0/0 Linked Orders Timeline Order details C…" at bounding box center [409, 342] width 818 height 684
click at [516, 108] on div "Tipper" at bounding box center [558, 108] width 92 height 10
click at [773, 126] on div "Order details Collaborate Checklists 0/0 Linked Orders Timeline Order details C…" at bounding box center [409, 342] width 818 height 684
click at [712, 10] on button "Close" at bounding box center [709, 10] width 37 height 11
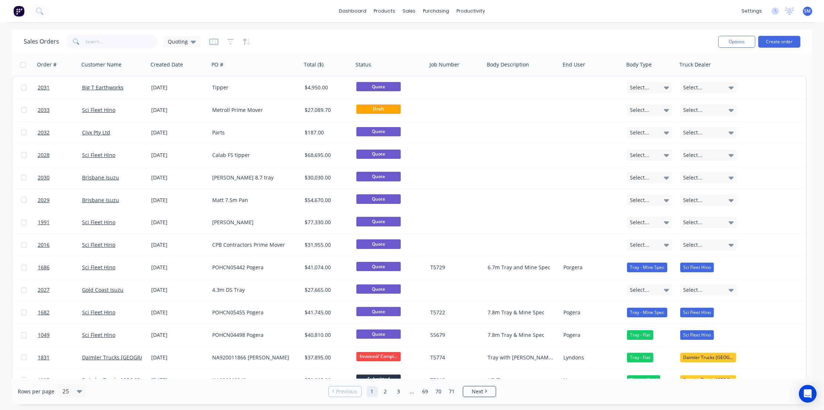
click at [603, 15] on div "dashboard products sales purchasing productivity dashboard products Product Cat…" at bounding box center [412, 11] width 824 height 22
click at [605, 13] on div "dashboard products sales purchasing productivity dashboard products Product Cat…" at bounding box center [412, 11] width 824 height 22
click at [587, 15] on div "dashboard products sales purchasing productivity dashboard products Product Cat…" at bounding box center [412, 11] width 824 height 22
click at [576, 17] on div "dashboard products sales purchasing productivity dashboard products Product Cat…" at bounding box center [412, 11] width 824 height 22
click at [576, 12] on div "dashboard products sales purchasing productivity dashboard products Product Cat…" at bounding box center [412, 11] width 824 height 22
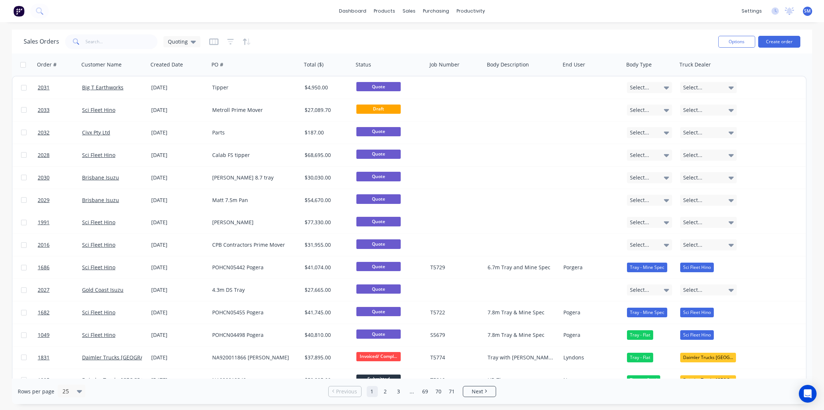
click at [577, 14] on div "dashboard products sales purchasing productivity dashboard products Product Cat…" at bounding box center [412, 11] width 824 height 22
drag, startPoint x: 576, startPoint y: 15, endPoint x: 577, endPoint y: 2, distance: 13.0
click at [576, 15] on div "dashboard products sales purchasing productivity dashboard products Product Cat…" at bounding box center [412, 11] width 824 height 22
click at [580, 13] on div "dashboard products sales purchasing productivity dashboard products Product Cat…" at bounding box center [412, 11] width 824 height 22
click at [583, 15] on div "dashboard products sales purchasing productivity dashboard products Product Cat…" at bounding box center [412, 11] width 824 height 22
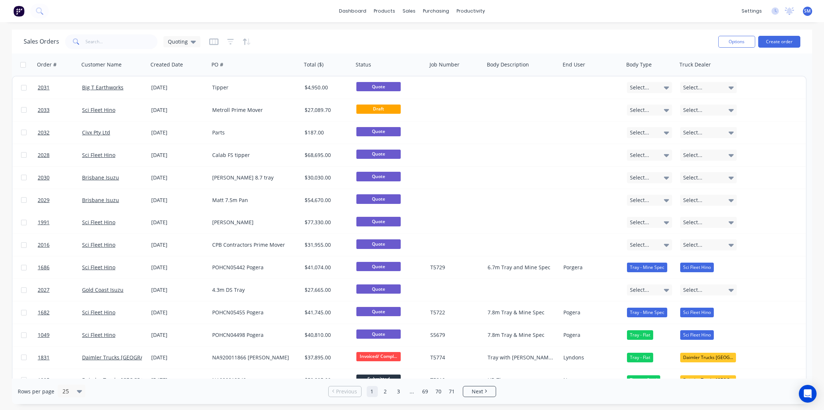
click at [582, 16] on div "dashboard products sales purchasing productivity dashboard products Product Cat…" at bounding box center [412, 11] width 824 height 22
click at [570, 38] on div "Sales Orders Quoting" at bounding box center [368, 42] width 688 height 18
drag, startPoint x: 573, startPoint y: 17, endPoint x: 575, endPoint y: 12, distance: 5.0
click at [573, 17] on div "dashboard products sales purchasing productivity dashboard products Product Cat…" at bounding box center [412, 11] width 824 height 22
click at [579, 0] on div "dashboard products sales purchasing productivity dashboard products Product Cat…" at bounding box center [412, 11] width 824 height 22
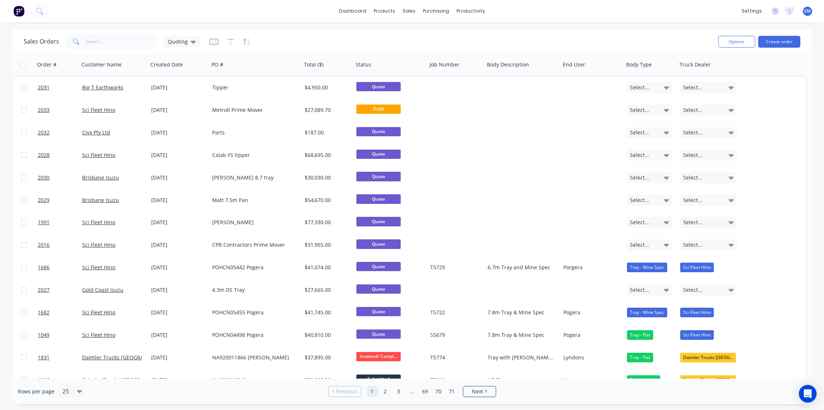
click at [580, 17] on div "dashboard products sales purchasing productivity dashboard products Product Cat…" at bounding box center [412, 11] width 824 height 22
click at [585, 18] on div "dashboard products sales purchasing productivity dashboard products Product Cat…" at bounding box center [412, 11] width 824 height 22
click at [426, 41] on div "Sales Orders Quoting" at bounding box center [368, 42] width 688 height 18
click at [522, 45] on div "Sales Orders Quoting" at bounding box center [368, 42] width 688 height 18
click at [489, 47] on div "Sales Orders Quoting" at bounding box center [368, 42] width 688 height 18
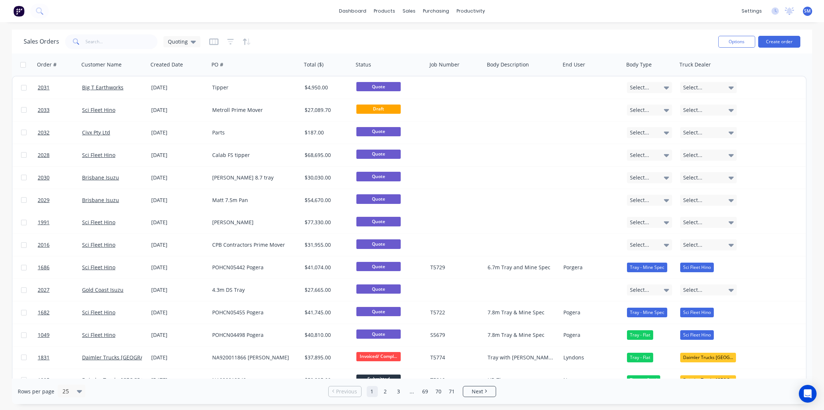
click at [409, 46] on div "Sales Orders Quoting" at bounding box center [368, 42] width 688 height 18
click at [398, 40] on div "Sales Orders Quoting" at bounding box center [368, 42] width 688 height 18
click at [357, 35] on div "Sales Orders Quoting" at bounding box center [368, 42] width 688 height 18
click at [333, 38] on div "Sales Orders Quoting" at bounding box center [368, 42] width 688 height 18
click at [455, 40] on div "Sales Orders Quoting" at bounding box center [368, 42] width 688 height 18
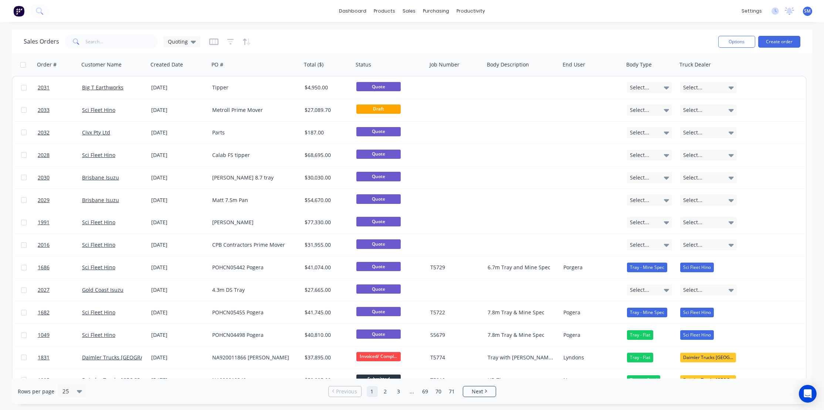
click at [225, 11] on div "dashboard products sales purchasing productivity dashboard products Product Cat…" at bounding box center [412, 11] width 824 height 22
drag, startPoint x: 287, startPoint y: 44, endPoint x: 270, endPoint y: 17, distance: 32.3
click at [287, 42] on div "Sales Orders Quoting" at bounding box center [368, 42] width 688 height 18
click at [270, 17] on div "dashboard products sales purchasing productivity dashboard products Product Cat…" at bounding box center [412, 11] width 824 height 22
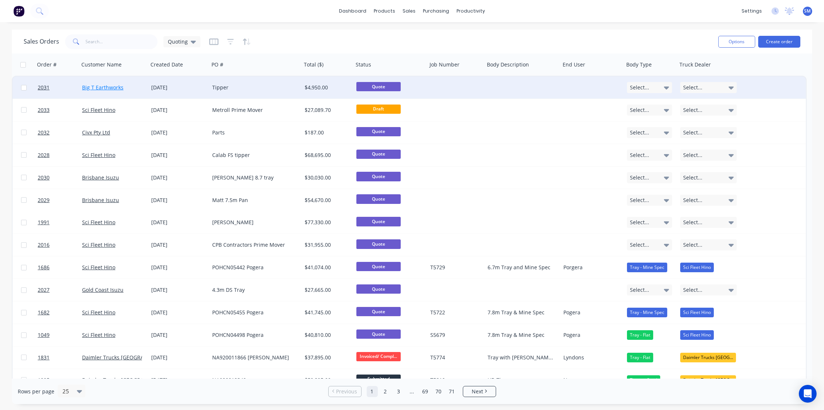
click at [103, 87] on link "Big T Earthworks" at bounding box center [102, 87] width 41 height 7
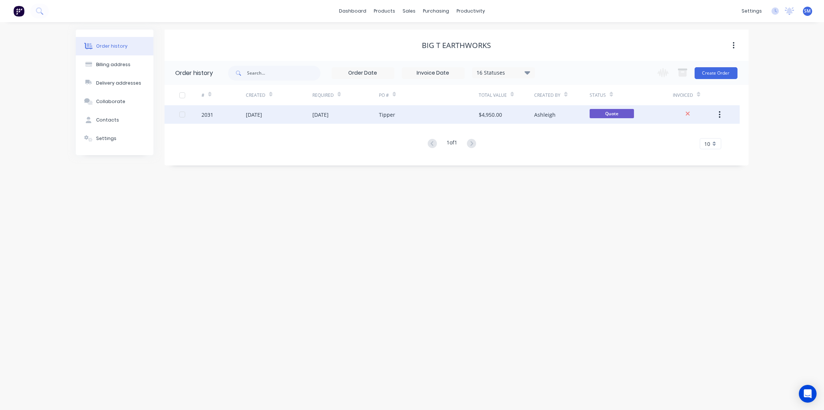
click at [328, 115] on div "[DATE]" at bounding box center [320, 115] width 16 height 8
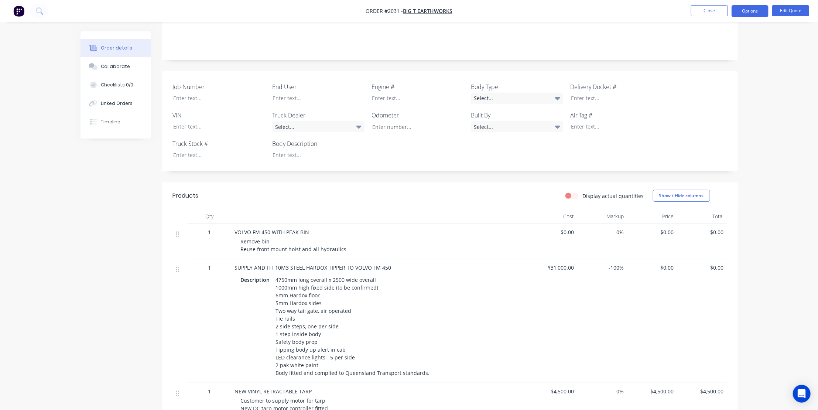
scroll to position [269, 0]
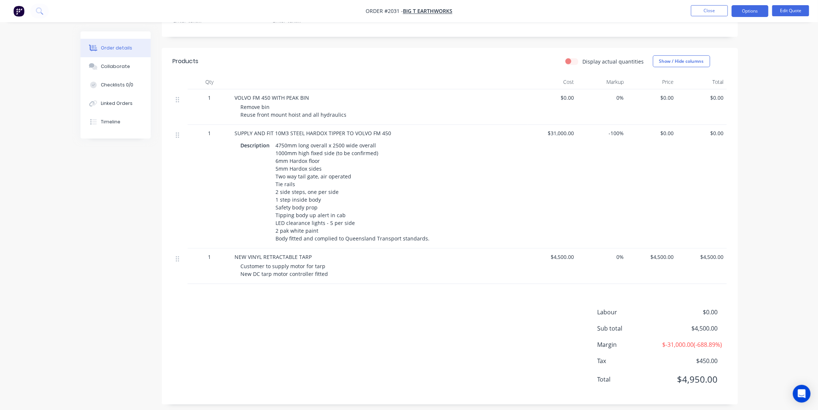
click at [83, 249] on div "Created by Ashleigh Created 02/09/25 Required 02/09/25 Assigned to Add team mem…" at bounding box center [410, 89] width 658 height 653
click at [435, 140] on div "Description 4750mm long overall x 2500 wide overall 1000mm high fixed side (to …" at bounding box center [380, 191] width 290 height 105
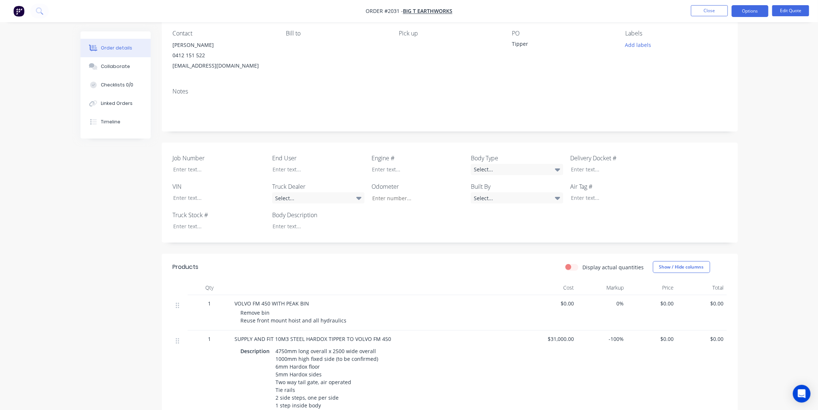
scroll to position [0, 0]
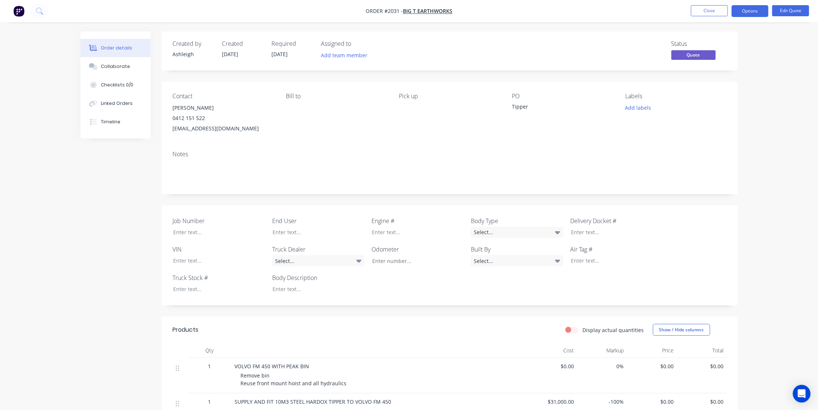
click at [409, 53] on div "Status Quote" at bounding box center [561, 50] width 332 height 21
click at [355, 148] on div "Notes" at bounding box center [450, 170] width 576 height 50
click at [521, 105] on div "Tipper" at bounding box center [558, 108] width 92 height 10
click at [519, 106] on div "Tipper" at bounding box center [558, 108] width 92 height 10
click at [410, 96] on div "Pick up" at bounding box center [449, 96] width 101 height 7
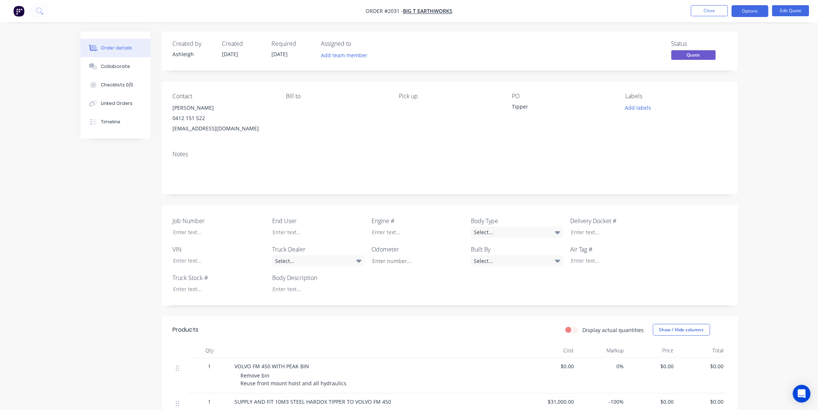
drag, startPoint x: 289, startPoint y: 92, endPoint x: 344, endPoint y: 99, distance: 55.0
click at [289, 93] on div "Bill to" at bounding box center [336, 96] width 101 height 7
click at [413, 94] on div "Pick up" at bounding box center [449, 96] width 101 height 7
click at [409, 118] on div "Pick up" at bounding box center [449, 113] width 101 height 41
click at [408, 138] on div "Contact Tony Pollicina 0412 151 522 bigtearthworks@outlook.com Bill to Pick up …" at bounding box center [450, 113] width 576 height 63
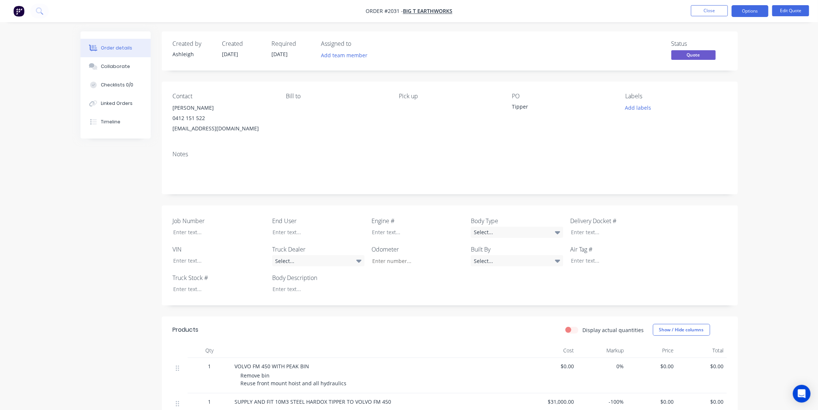
click at [408, 138] on div "Contact Tony Pollicina 0412 151 522 bigtearthworks@outlook.com Bill to Pick up …" at bounding box center [450, 113] width 576 height 63
click at [428, 144] on div "Contact Tony Pollicina 0412 151 522 bigtearthworks@outlook.com Bill to Pick up …" at bounding box center [450, 113] width 576 height 63
click at [432, 142] on div "Contact Tony Pollicina 0412 151 522 bigtearthworks@outlook.com Bill to Pick up …" at bounding box center [450, 113] width 576 height 63
click at [439, 146] on div "Contact Tony Pollicina 0412 151 522 bigtearthworks@outlook.com Bill to Pick up …" at bounding box center [450, 138] width 576 height 113
click at [428, 142] on div "Contact Tony Pollicina 0412 151 522 bigtearthworks@outlook.com Bill to Pick up …" at bounding box center [450, 113] width 576 height 63
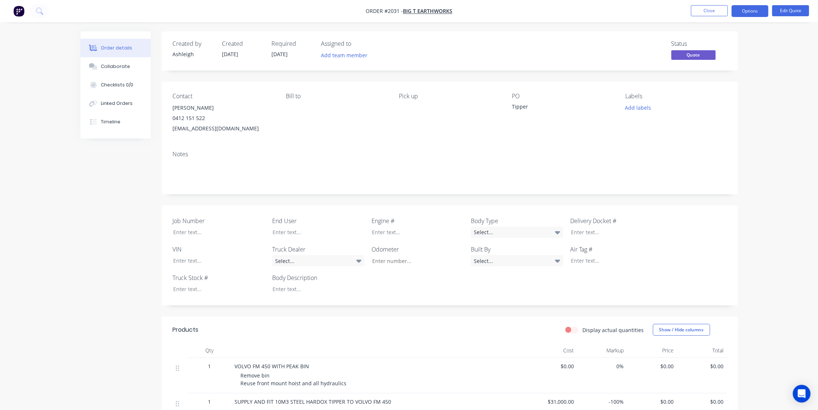
click at [428, 141] on div "Contact Tony Pollicina 0412 151 522 bigtearthworks@outlook.com Bill to Pick up …" at bounding box center [450, 113] width 576 height 63
click at [432, 147] on div "Notes" at bounding box center [450, 170] width 576 height 50
click at [425, 148] on div "Notes" at bounding box center [450, 170] width 576 height 50
click at [427, 149] on div "Notes" at bounding box center [450, 170] width 576 height 50
click at [432, 150] on div "Notes" at bounding box center [450, 170] width 576 height 50
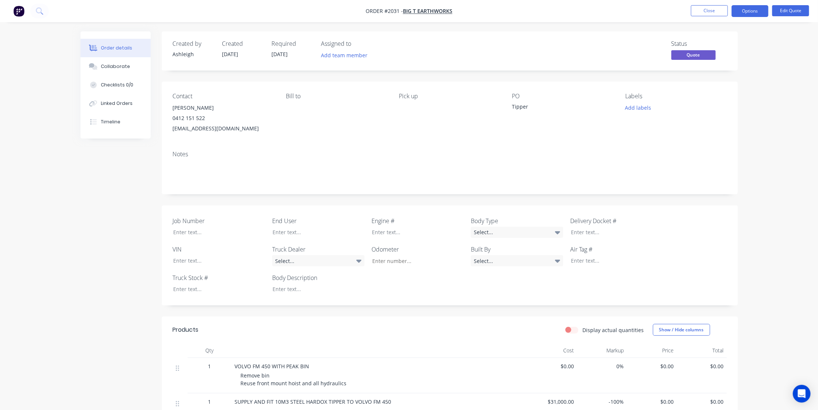
click at [434, 152] on div "Notes" at bounding box center [450, 154] width 554 height 7
click at [437, 153] on div "Notes" at bounding box center [450, 154] width 554 height 7
click at [446, 158] on div "Notes" at bounding box center [450, 170] width 576 height 50
click at [442, 160] on div "Notes" at bounding box center [450, 170] width 576 height 50
click at [445, 159] on div "Notes" at bounding box center [450, 170] width 576 height 50
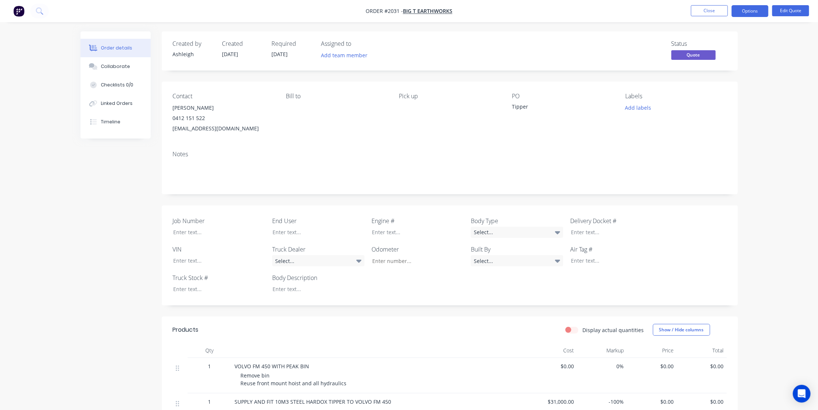
click at [449, 156] on div "Notes" at bounding box center [450, 154] width 554 height 7
drag, startPoint x: 480, startPoint y: 137, endPoint x: 534, endPoint y: 127, distance: 54.1
click at [481, 137] on div "Contact Tony Pollicina 0412 151 522 bigtearthworks@outlook.com Bill to Pick up …" at bounding box center [450, 113] width 576 height 63
click at [748, 10] on button "Options" at bounding box center [750, 11] width 37 height 12
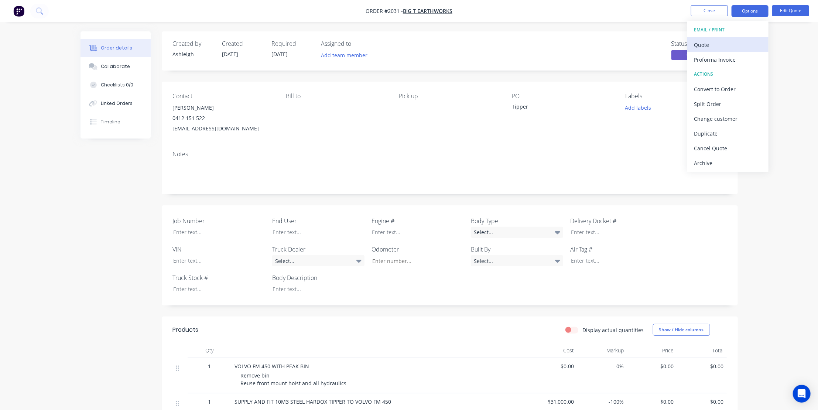
click at [712, 43] on div "Quote" at bounding box center [728, 45] width 68 height 11
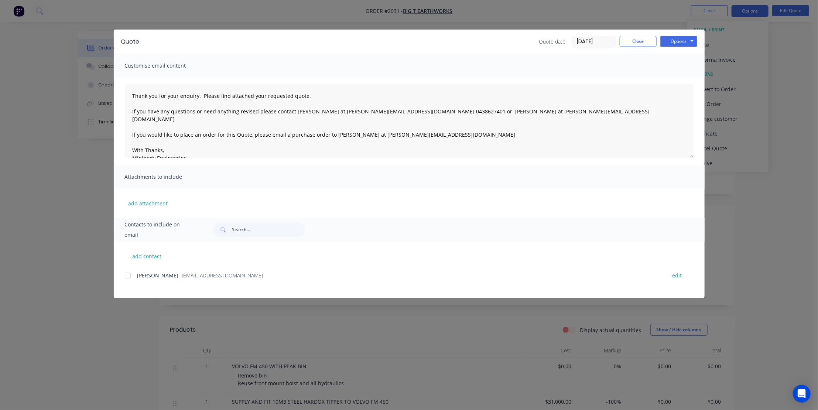
drag, startPoint x: 127, startPoint y: 274, endPoint x: 374, endPoint y: 238, distance: 249.1
click at [127, 274] on div at bounding box center [127, 275] width 15 height 15
click at [681, 44] on button "Options" at bounding box center [679, 41] width 37 height 11
click at [678, 75] on button "Email" at bounding box center [684, 79] width 47 height 12
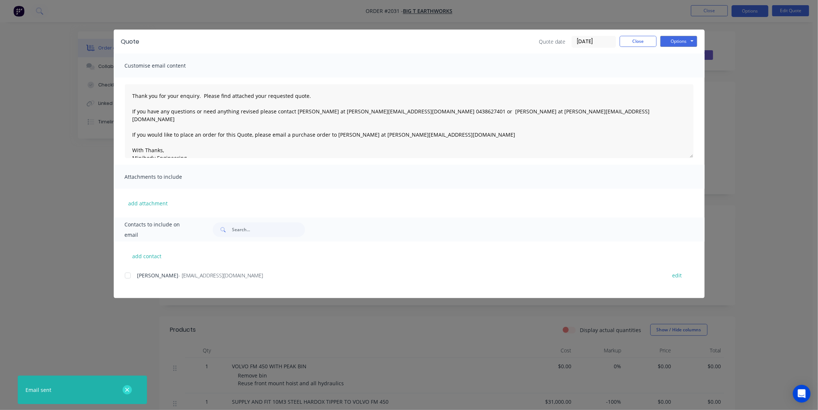
drag, startPoint x: 129, startPoint y: 388, endPoint x: 163, endPoint y: 377, distance: 35.8
click at [129, 388] on icon "button" at bounding box center [127, 390] width 4 height 4
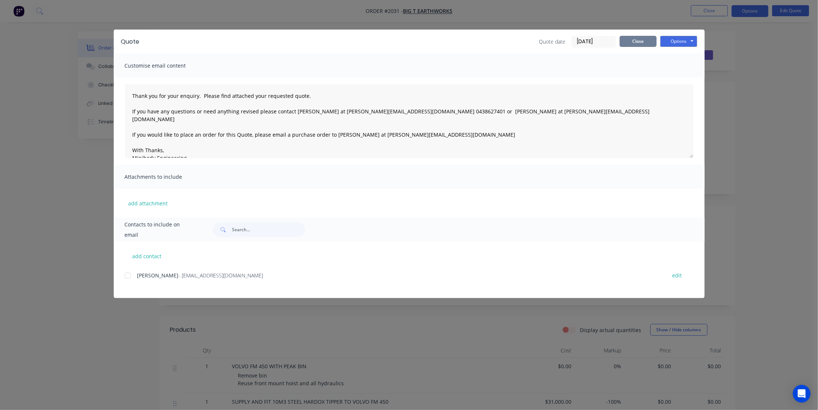
click at [638, 41] on button "Close" at bounding box center [638, 41] width 37 height 11
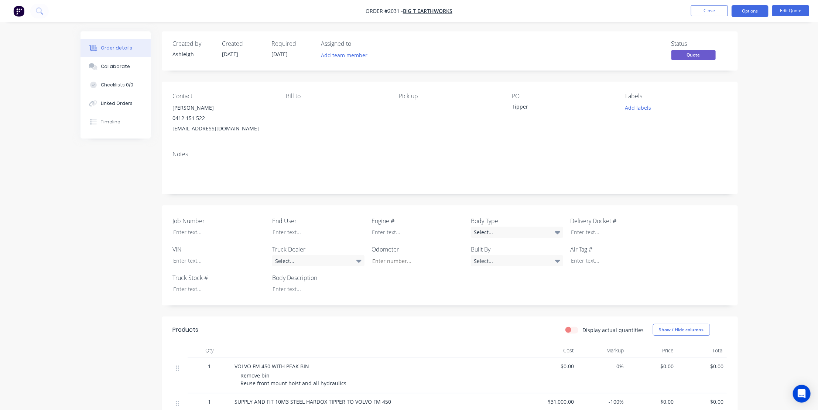
click at [767, 119] on div "Order details Collaborate Checklists 0/0 Linked Orders Timeline Order details C…" at bounding box center [409, 342] width 818 height 684
click at [709, 11] on button "Close" at bounding box center [709, 10] width 37 height 11
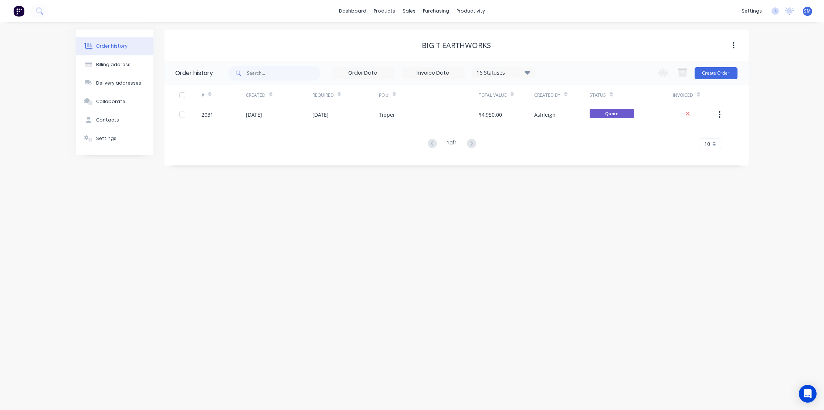
drag, startPoint x: 331, startPoint y: 238, endPoint x: 406, endPoint y: 223, distance: 77.1
click at [331, 238] on div "Order history Billing address Delivery addresses Collaborate Contacts Settings …" at bounding box center [412, 216] width 824 height 388
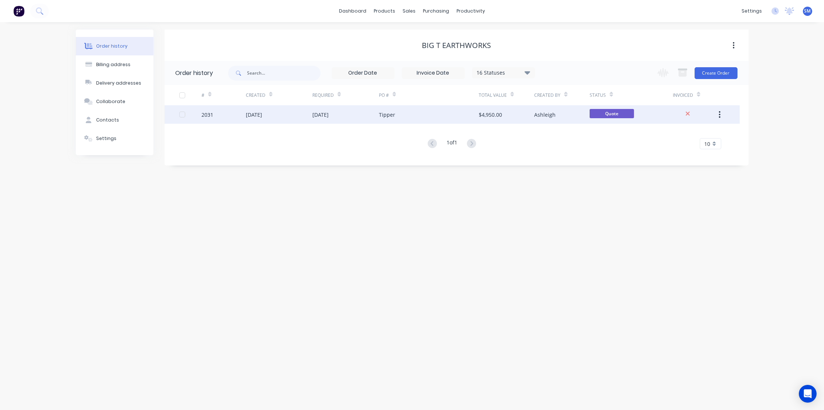
click at [320, 111] on div "[DATE]" at bounding box center [320, 115] width 16 height 8
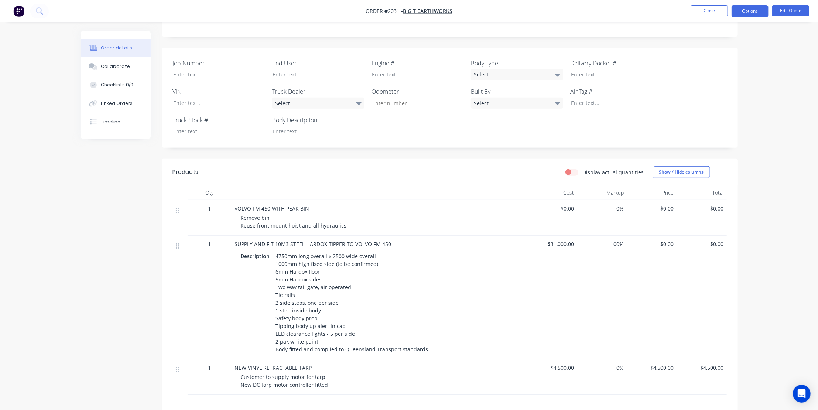
scroll to position [201, 0]
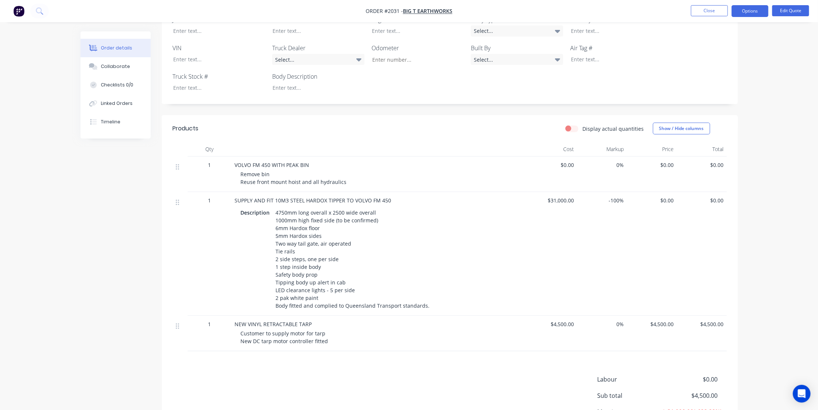
click at [616, 202] on span "-100%" at bounding box center [602, 201] width 44 height 8
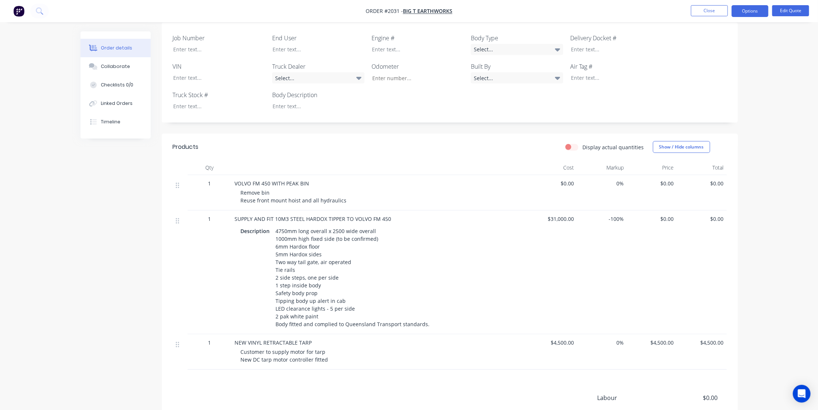
scroll to position [168, 0]
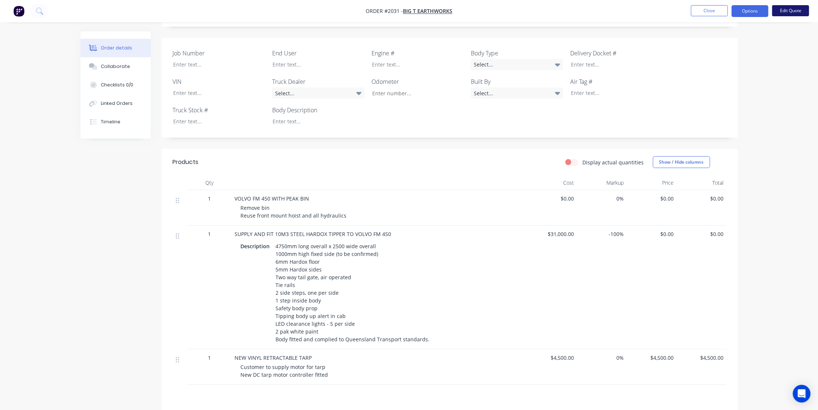
click at [794, 8] on button "Edit Quote" at bounding box center [791, 10] width 37 height 11
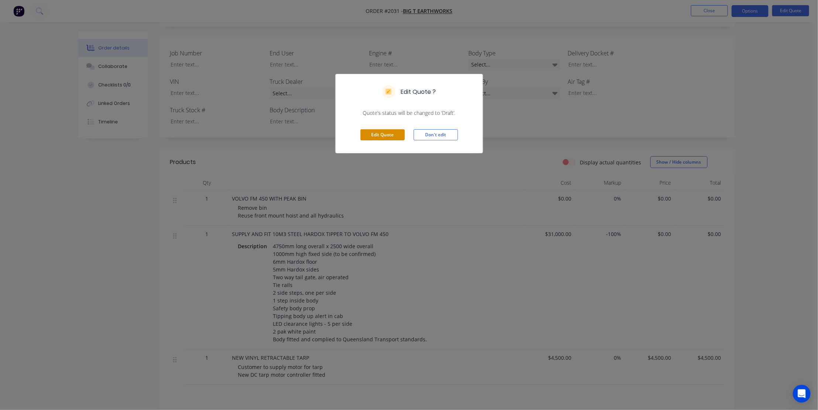
click at [378, 132] on button "Edit Quote" at bounding box center [383, 134] width 44 height 11
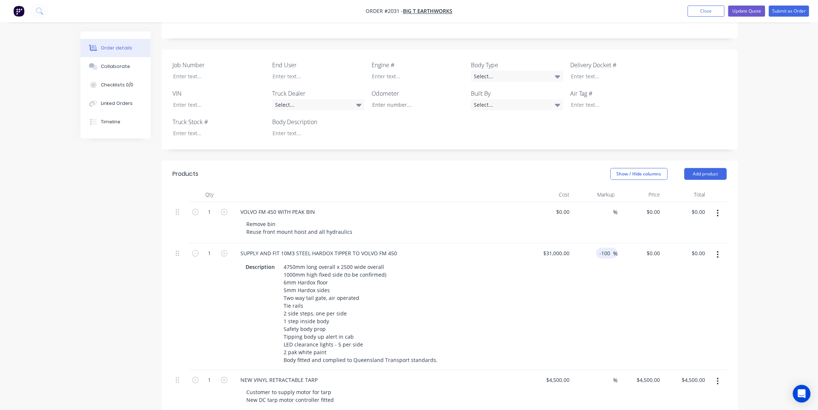
click at [614, 249] on span "%" at bounding box center [616, 253] width 4 height 8
click at [654, 248] on input "31000" at bounding box center [654, 253] width 17 height 11
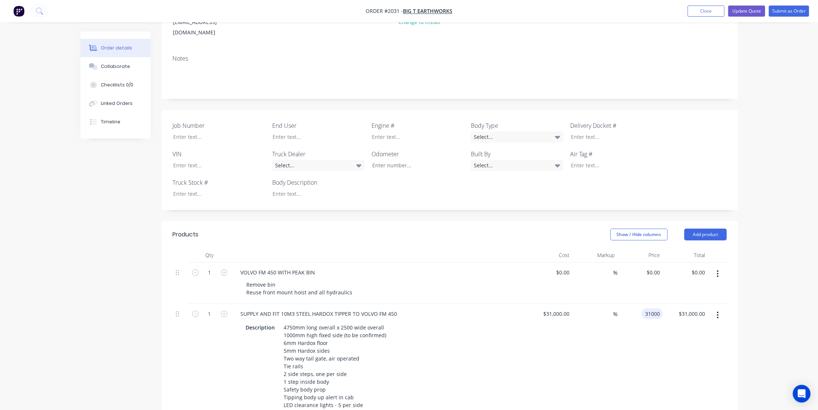
scroll to position [100, 0]
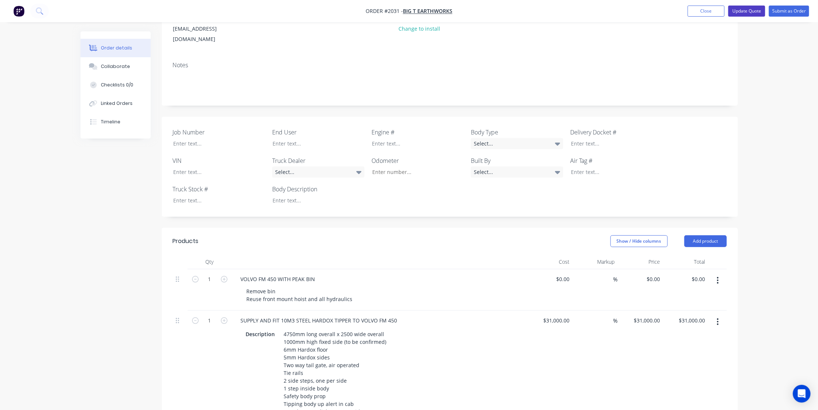
click at [745, 9] on button "Update Quote" at bounding box center [747, 11] width 37 height 11
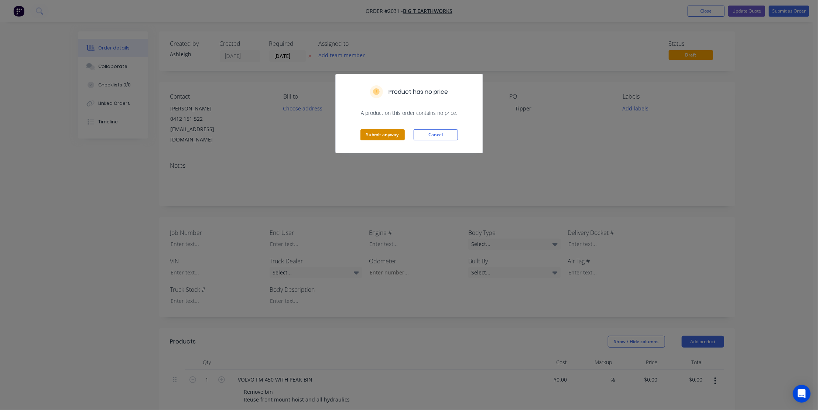
click at [380, 133] on button "Submit anyway" at bounding box center [383, 134] width 44 height 11
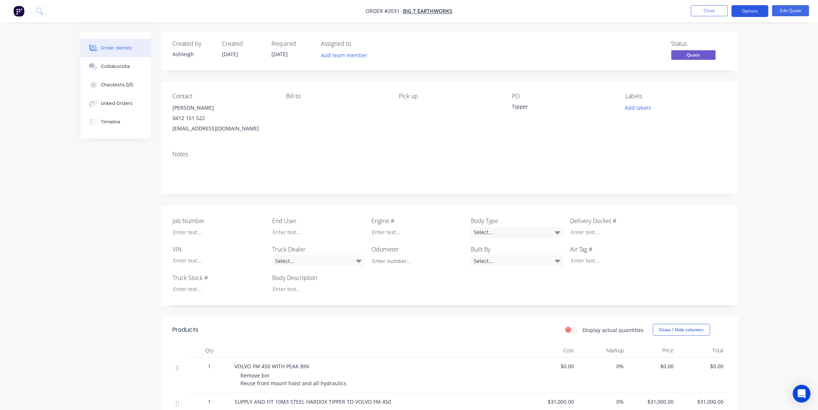
click at [756, 10] on button "Options" at bounding box center [750, 11] width 37 height 12
click at [705, 42] on div "Quote" at bounding box center [728, 45] width 68 height 11
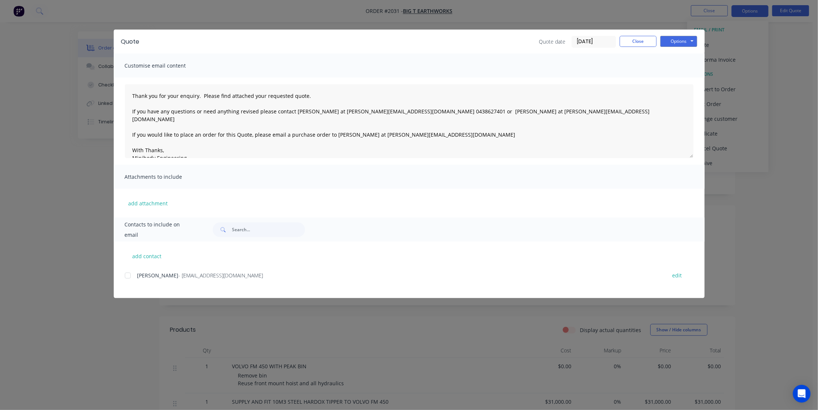
click at [126, 276] on div at bounding box center [127, 275] width 15 height 15
click at [678, 41] on button "Options" at bounding box center [679, 41] width 37 height 11
click at [680, 77] on button "Email" at bounding box center [684, 79] width 47 height 12
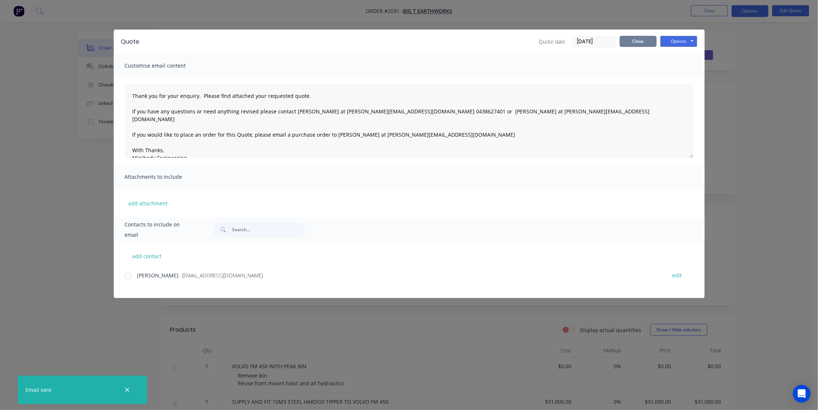
click at [633, 38] on button "Close" at bounding box center [638, 41] width 37 height 11
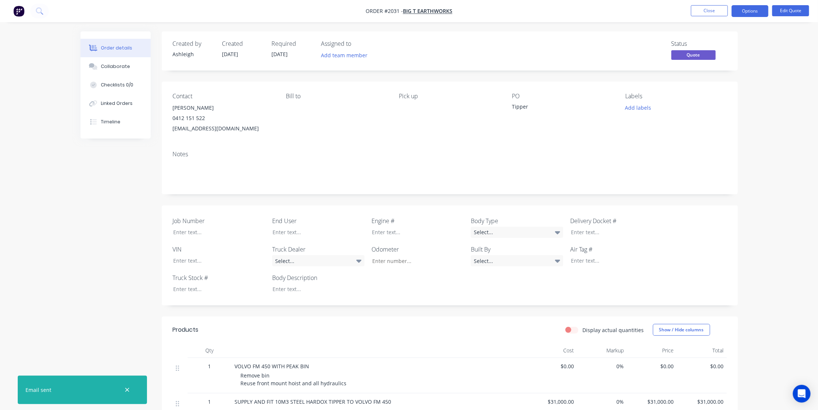
click at [783, 121] on div "Order details Collaborate Checklists 0/0 Linked Orders Timeline Order details C…" at bounding box center [409, 342] width 818 height 684
click at [128, 386] on button "button" at bounding box center [127, 389] width 9 height 9
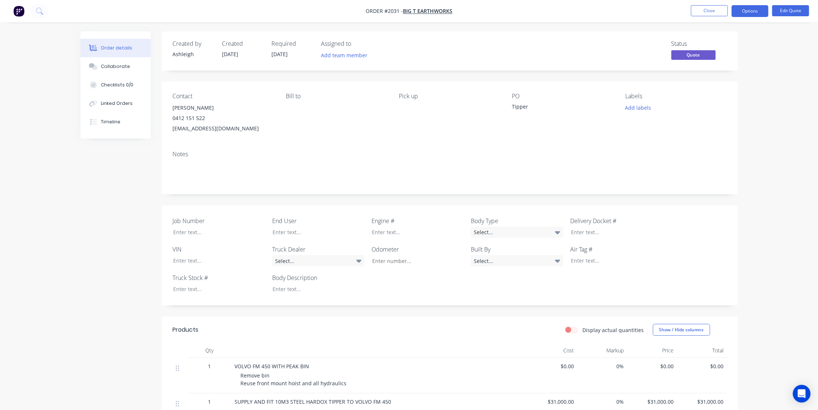
click at [89, 275] on div "Created by Ashleigh Created 02/09/25 Required 02/09/25 Assigned to Add team mem…" at bounding box center [410, 357] width 658 height 653
click at [772, 85] on div "Order details Collaborate Checklists 0/0 Linked Orders Timeline Order details C…" at bounding box center [409, 342] width 818 height 684
click at [757, 132] on div "Order details Collaborate Checklists 0/0 Linked Orders Timeline Order details C…" at bounding box center [409, 342] width 818 height 684
click at [706, 8] on button "Close" at bounding box center [709, 10] width 37 height 11
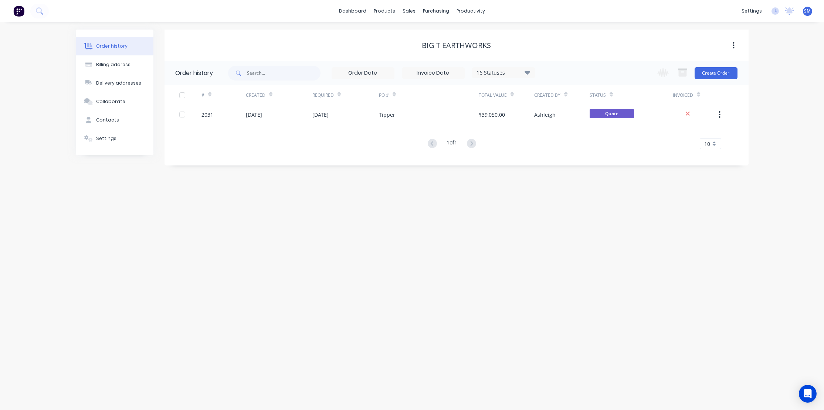
drag, startPoint x: 276, startPoint y: 248, endPoint x: 259, endPoint y: 200, distance: 50.1
click at [277, 246] on div "Order history Billing address Delivery addresses Collaborate Contacts Settings …" at bounding box center [412, 216] width 824 height 388
click at [538, 44] on div "Big T Earthworks" at bounding box center [456, 45] width 584 height 9
click at [443, 33] on div "Sales Orders" at bounding box center [436, 35] width 30 height 7
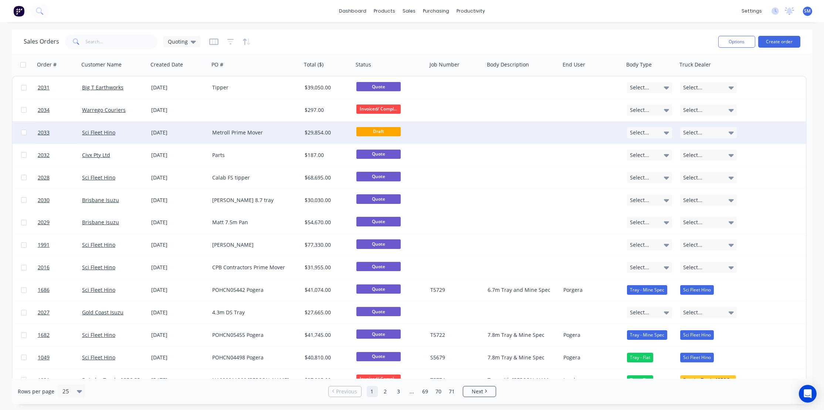
click at [160, 134] on div "[DATE]" at bounding box center [178, 132] width 55 height 7
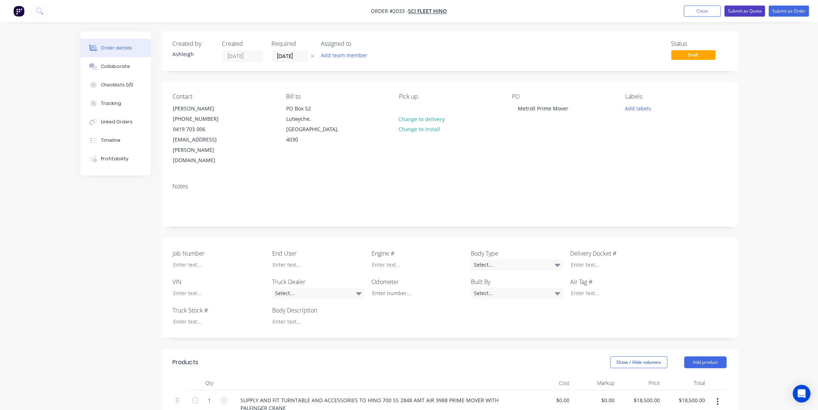
click at [751, 8] on button "Submit as Quote" at bounding box center [745, 11] width 41 height 11
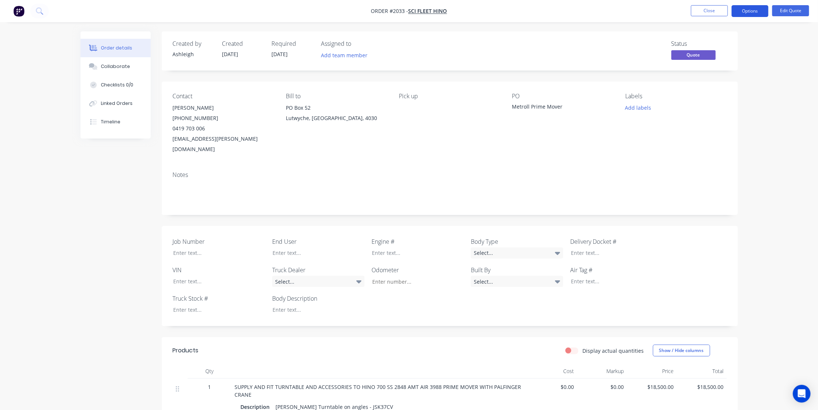
click at [749, 9] on button "Options" at bounding box center [750, 11] width 37 height 12
click at [704, 47] on div "Quote" at bounding box center [728, 45] width 68 height 11
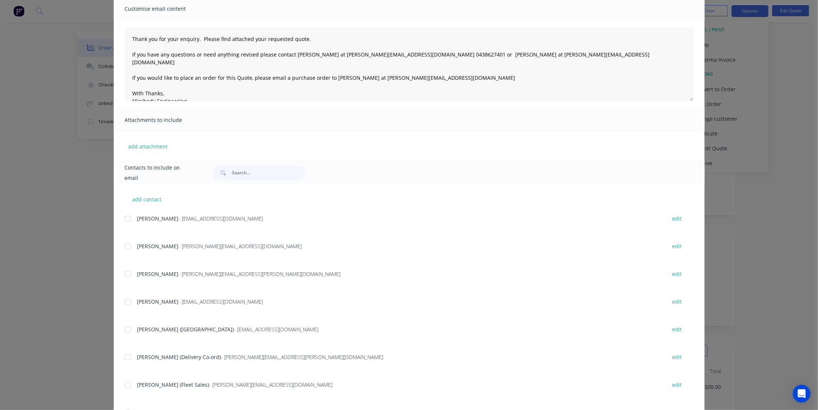
scroll to position [42, 0]
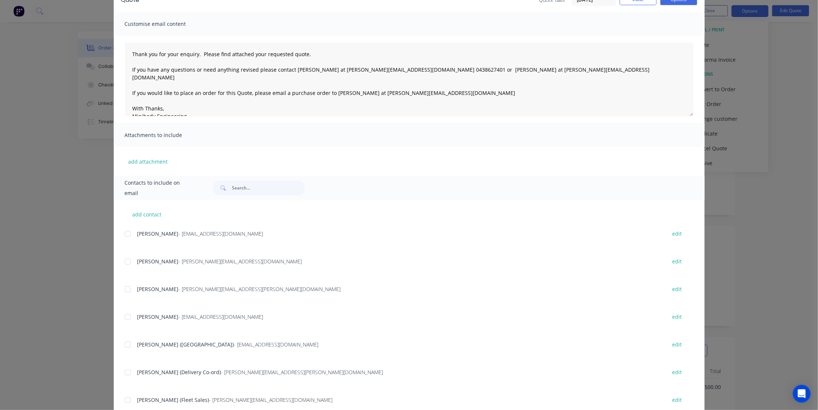
click at [123, 290] on div at bounding box center [127, 289] width 15 height 15
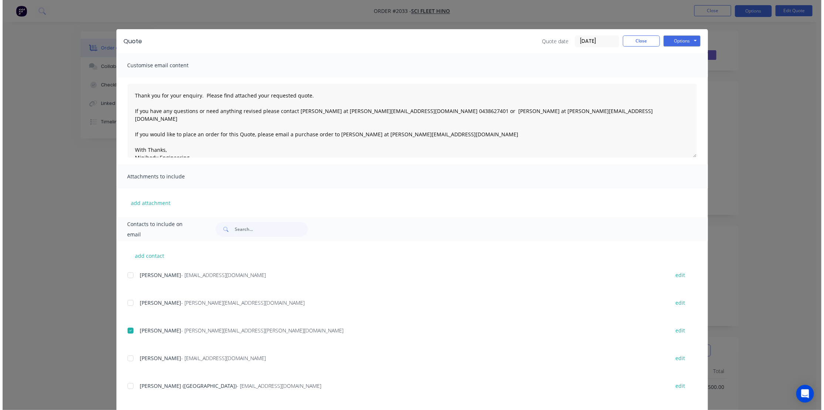
scroll to position [0, 0]
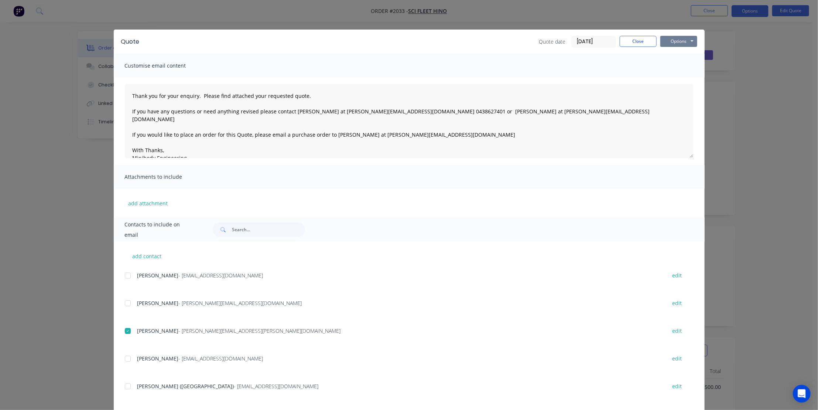
click at [677, 41] on button "Options" at bounding box center [679, 41] width 37 height 11
click at [678, 81] on button "Email" at bounding box center [684, 79] width 47 height 12
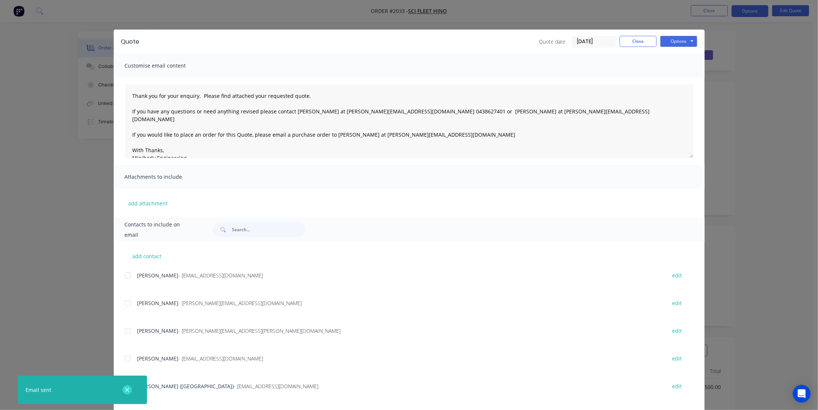
click at [125, 390] on icon "button" at bounding box center [127, 390] width 5 height 7
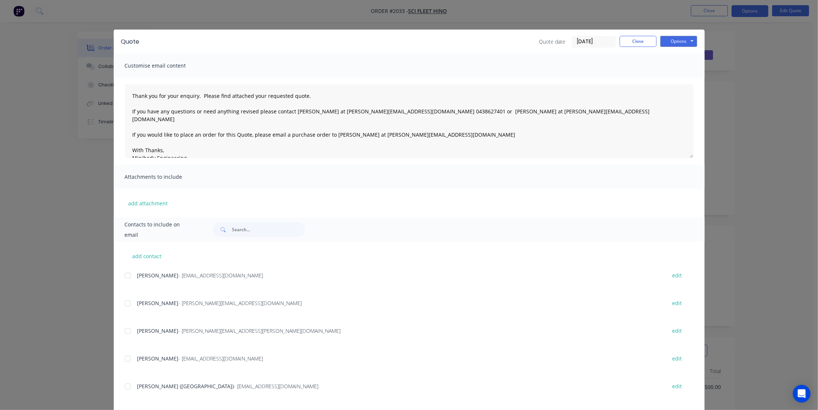
click at [58, 261] on div "Quote Quote date [DATE] Close Options Preview Print Email Customise email conte…" at bounding box center [409, 205] width 818 height 410
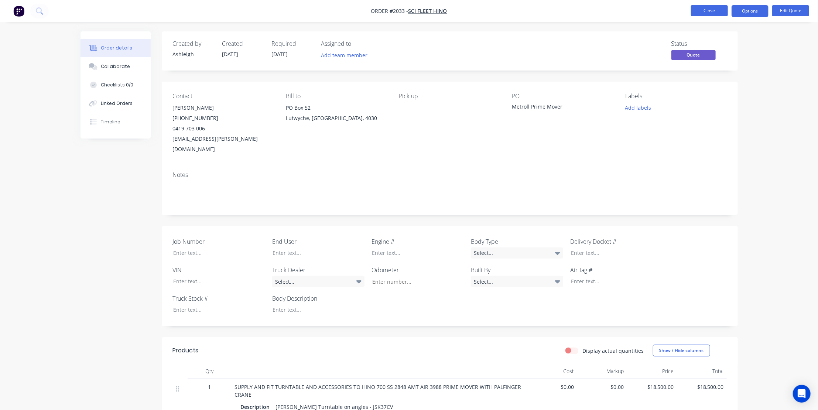
click at [709, 8] on button "Close" at bounding box center [709, 10] width 37 height 11
